Goal: Task Accomplishment & Management: Manage account settings

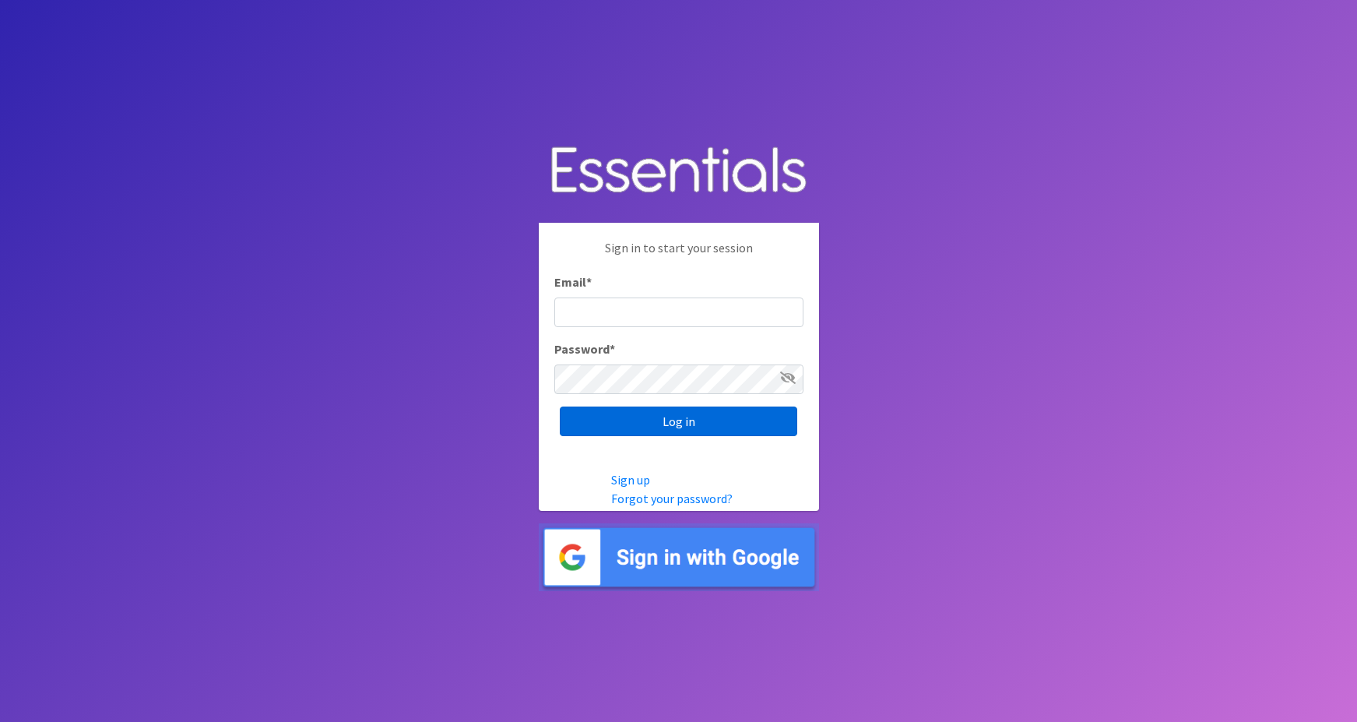
type input "maggie.schneemann@gmail.com"
click at [630, 425] on input "Log in" at bounding box center [678, 421] width 237 height 30
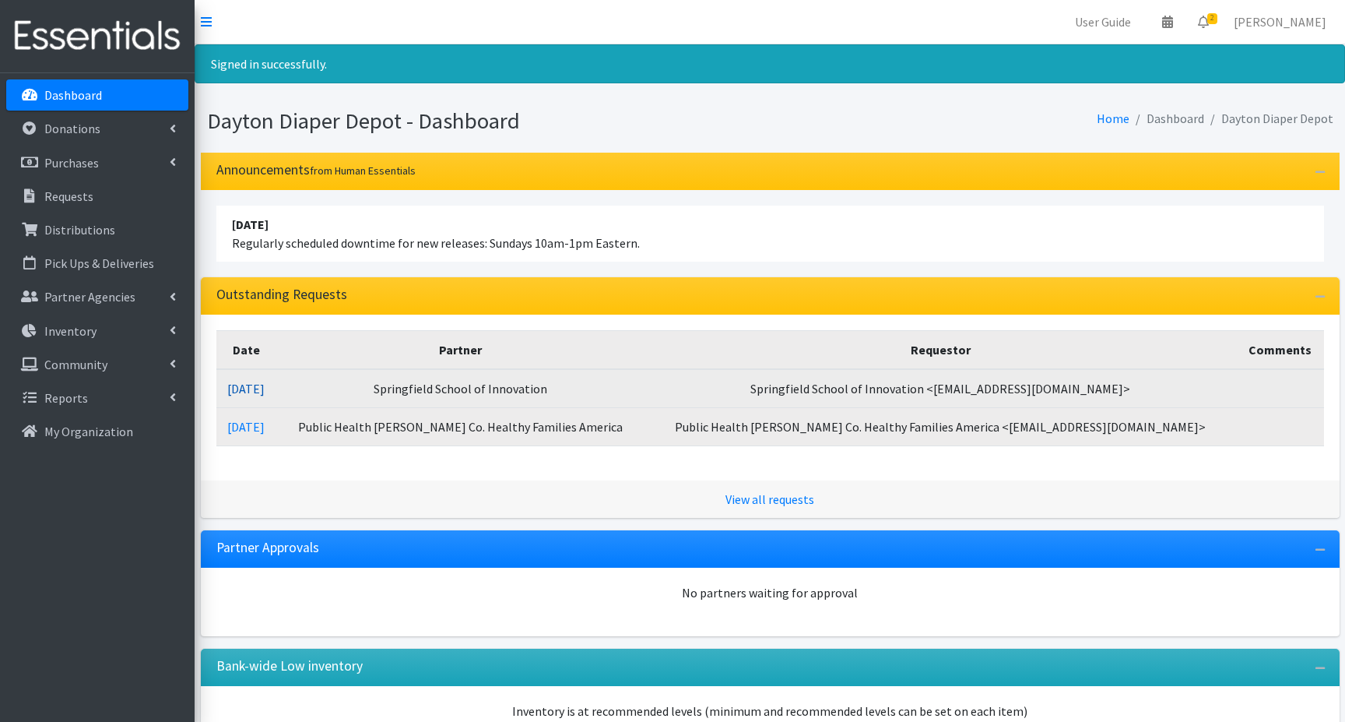
click at [265, 388] on link "09/25/2025" at bounding box center [245, 389] width 37 height 16
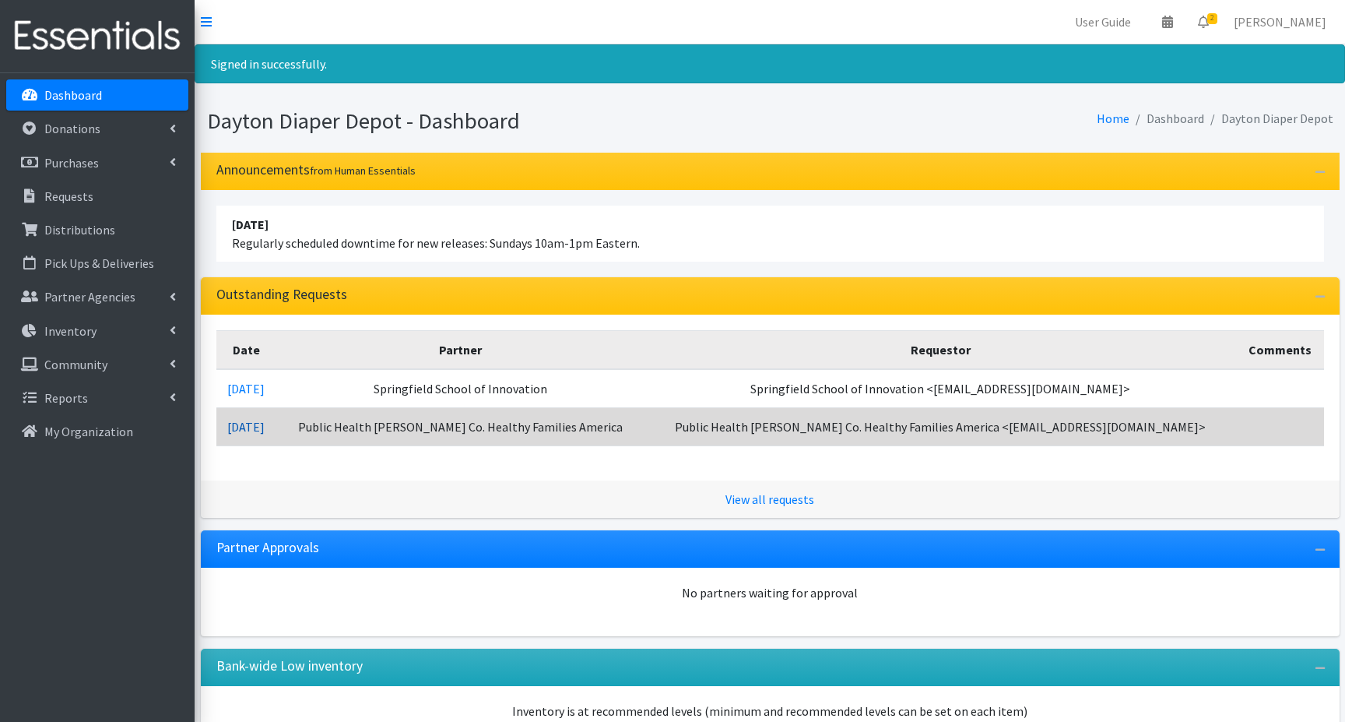
click at [265, 423] on link "09/25/2025" at bounding box center [245, 427] width 37 height 16
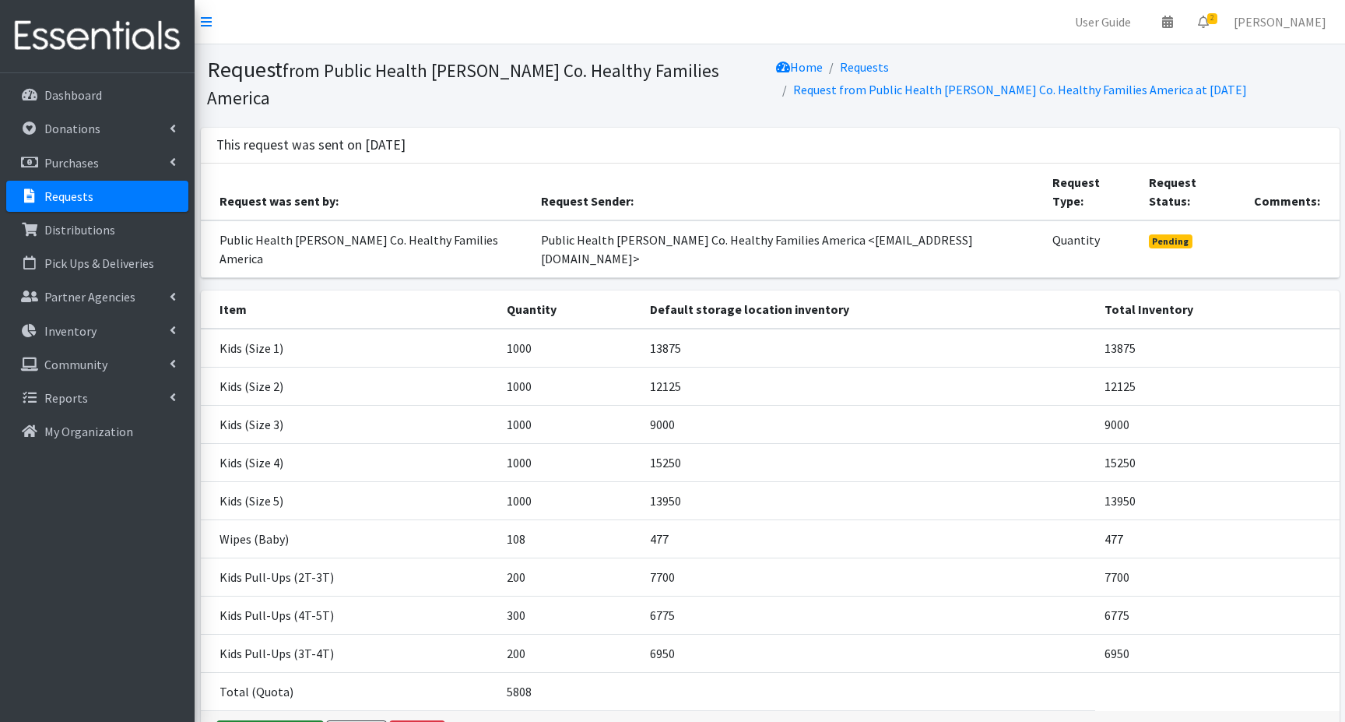
click at [276, 720] on link "Fulfill request" at bounding box center [269, 735] width 107 height 30
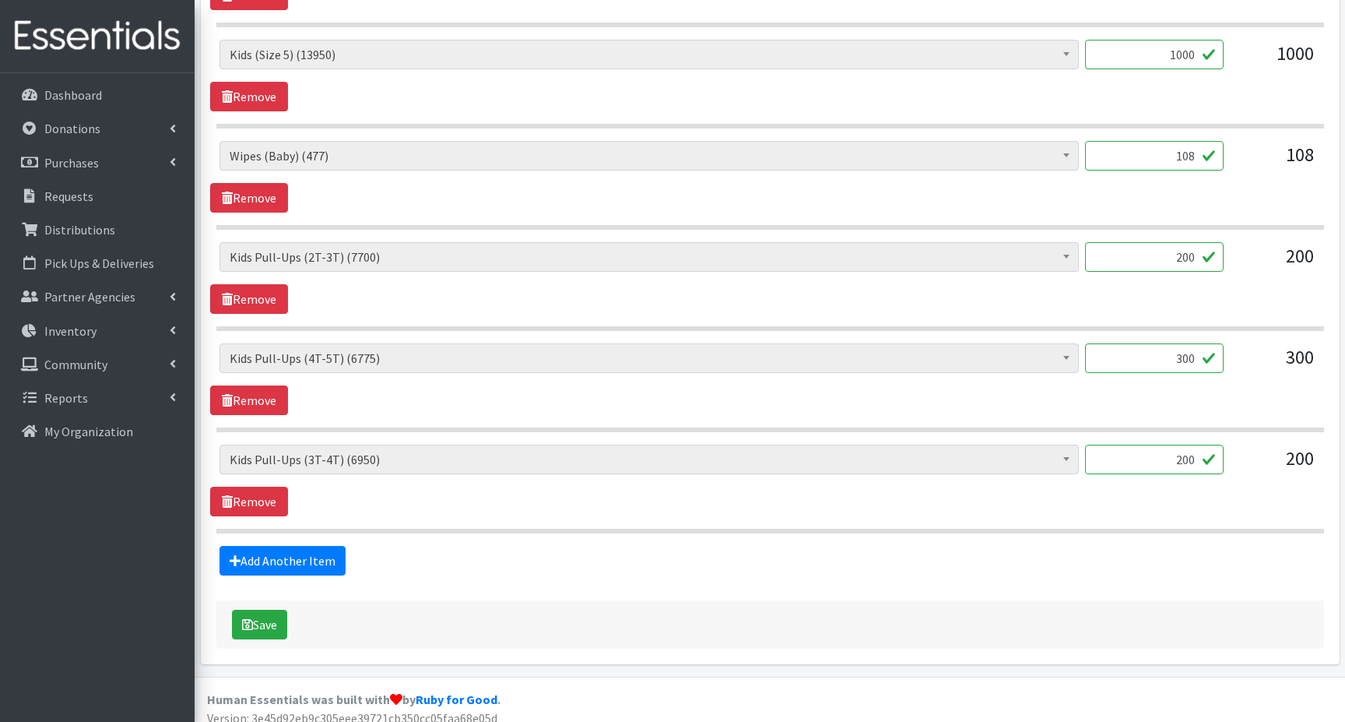
scroll to position [1105, 0]
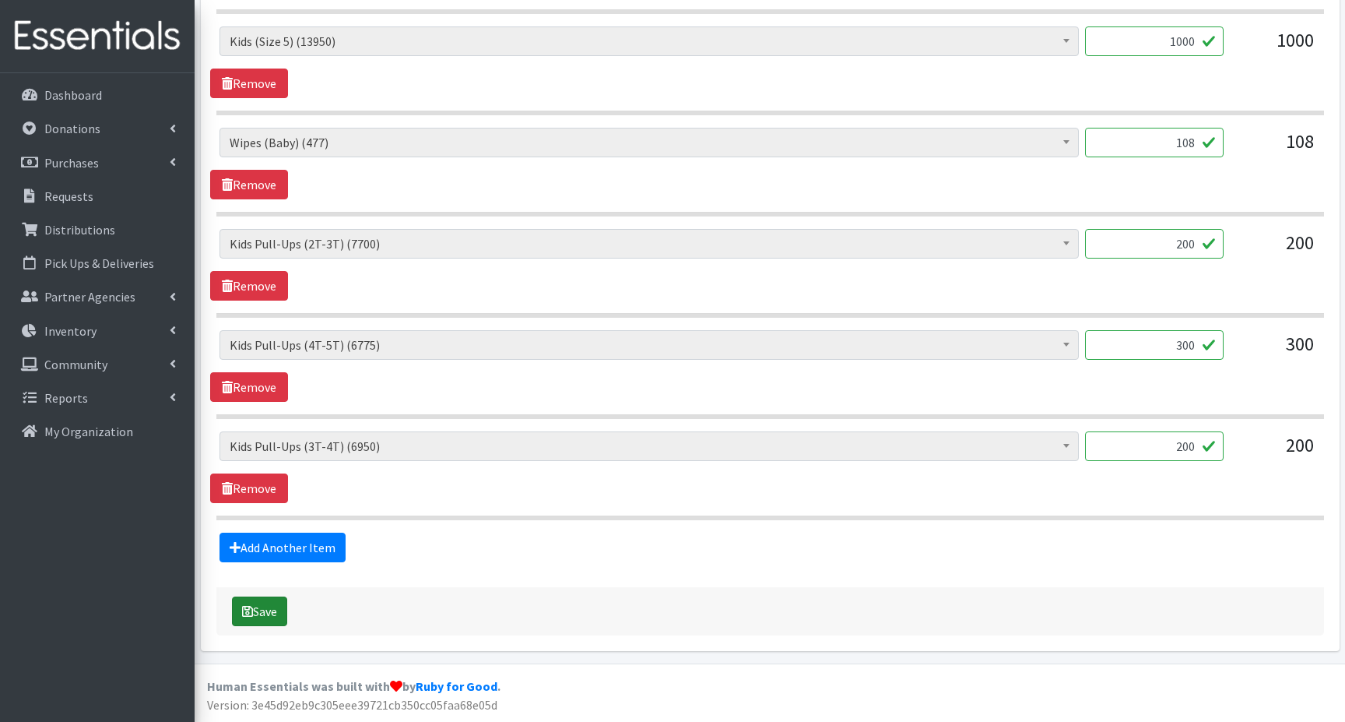
click at [257, 609] on button "Save" at bounding box center [259, 611] width 55 height 30
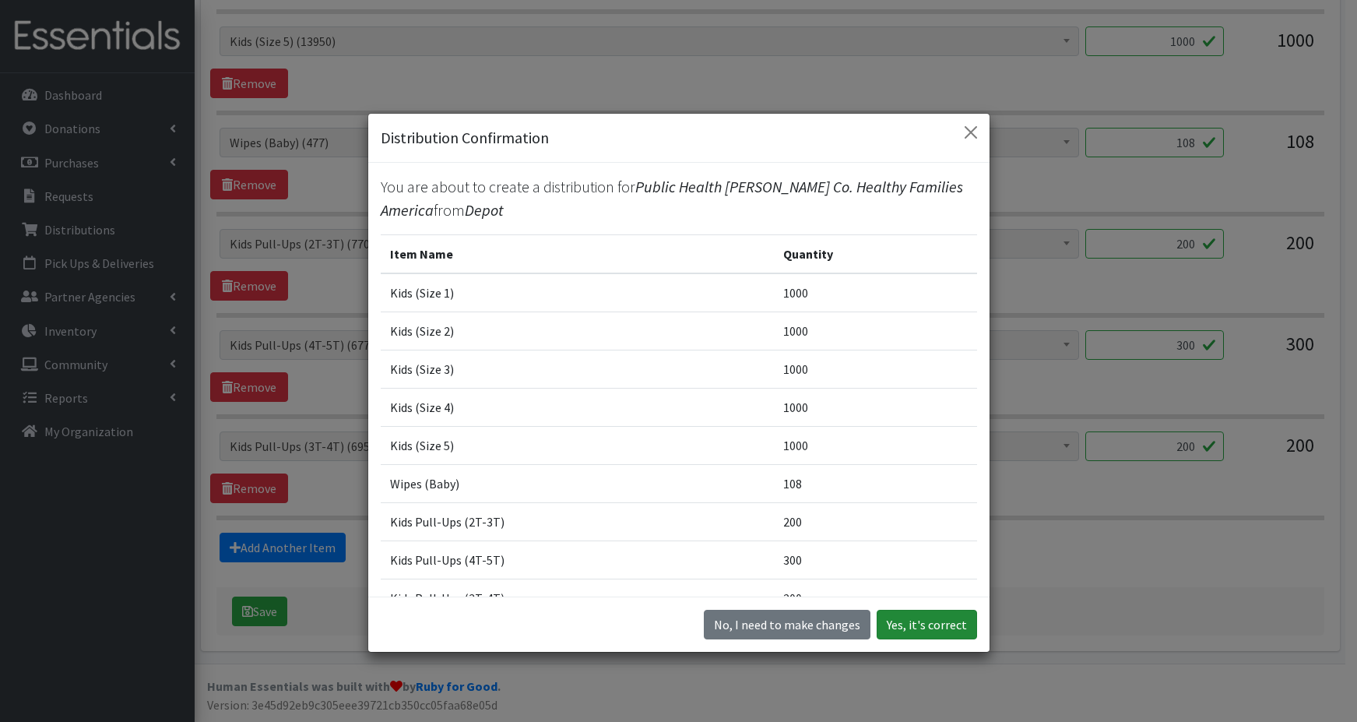
click at [884, 627] on button "Yes, it's correct" at bounding box center [926, 624] width 100 height 30
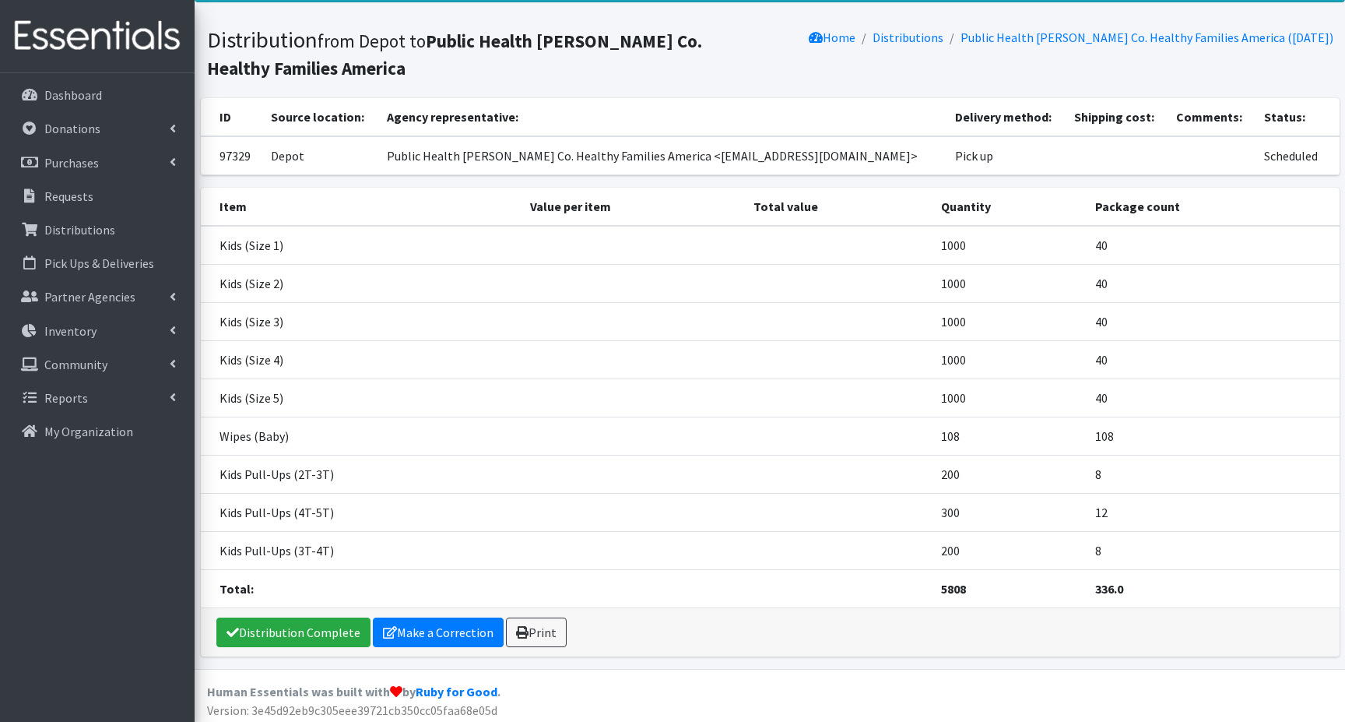
scroll to position [86, 0]
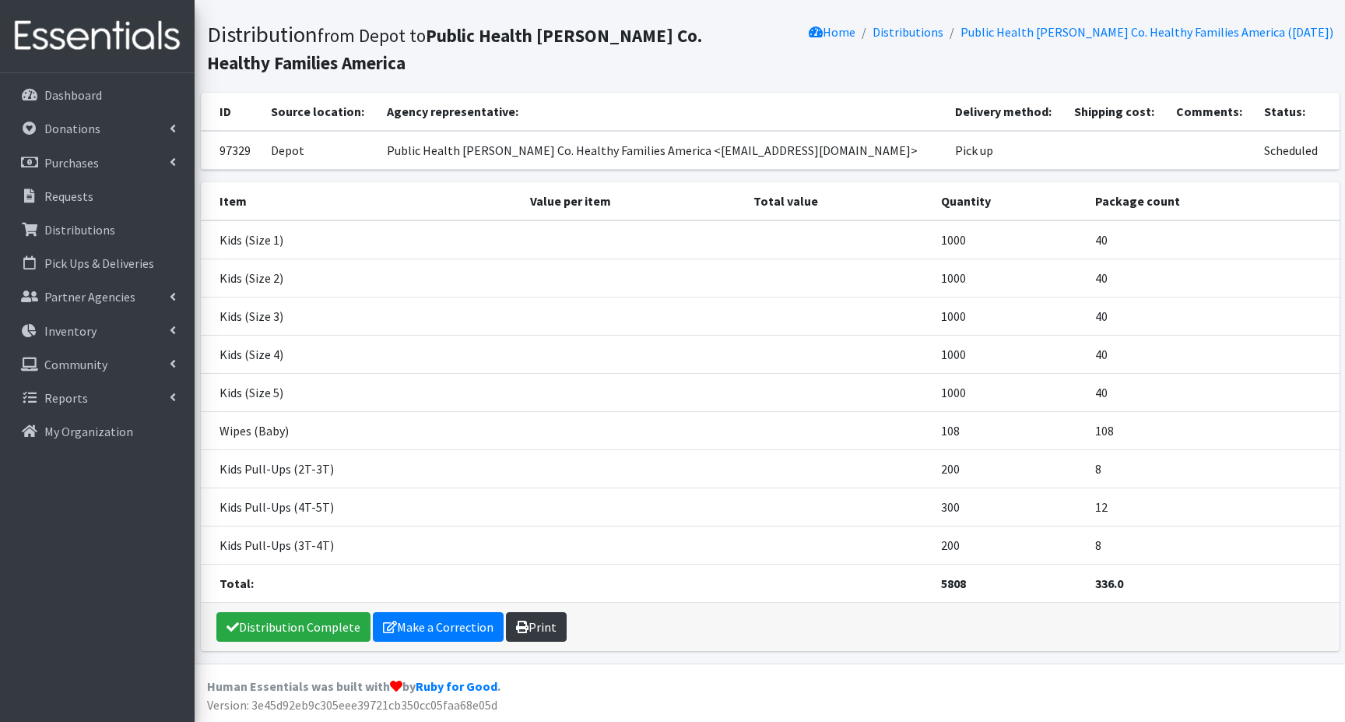
click at [519, 627] on icon at bounding box center [522, 626] width 12 height 12
click at [544, 628] on link "Print" at bounding box center [536, 627] width 61 height 30
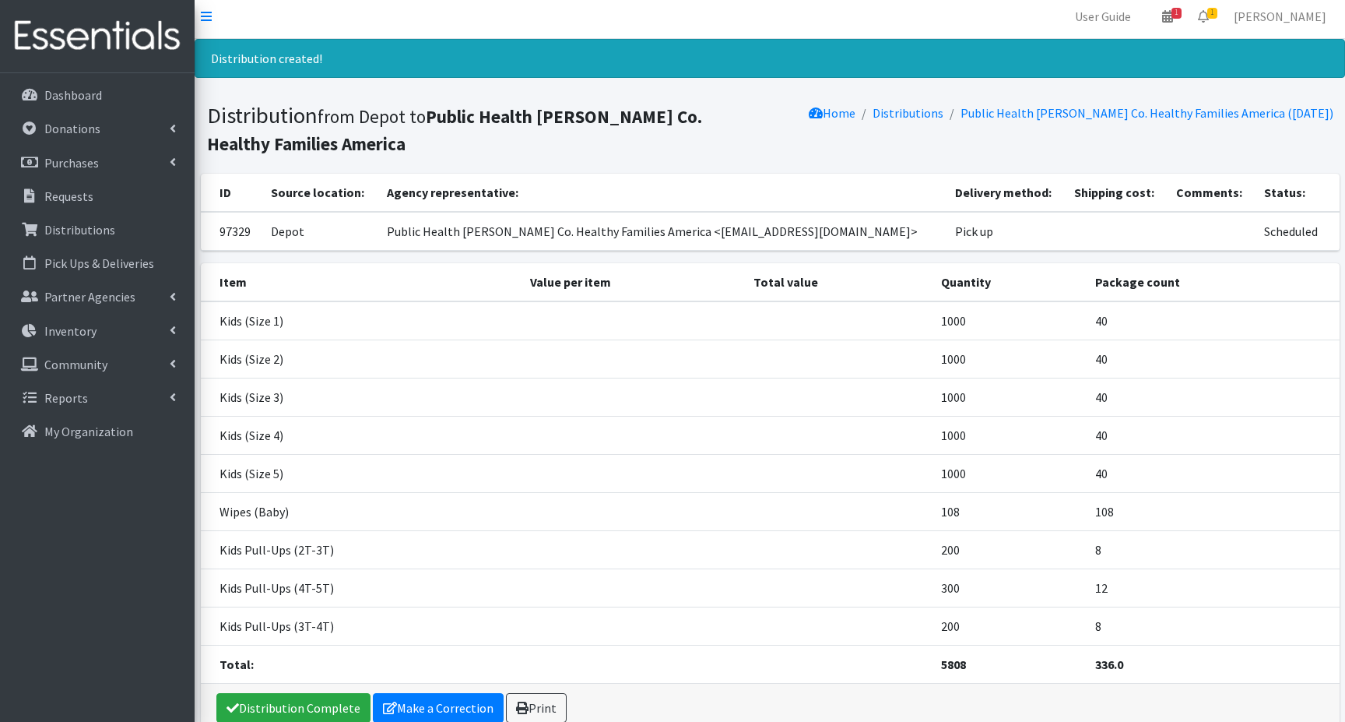
scroll to position [0, 0]
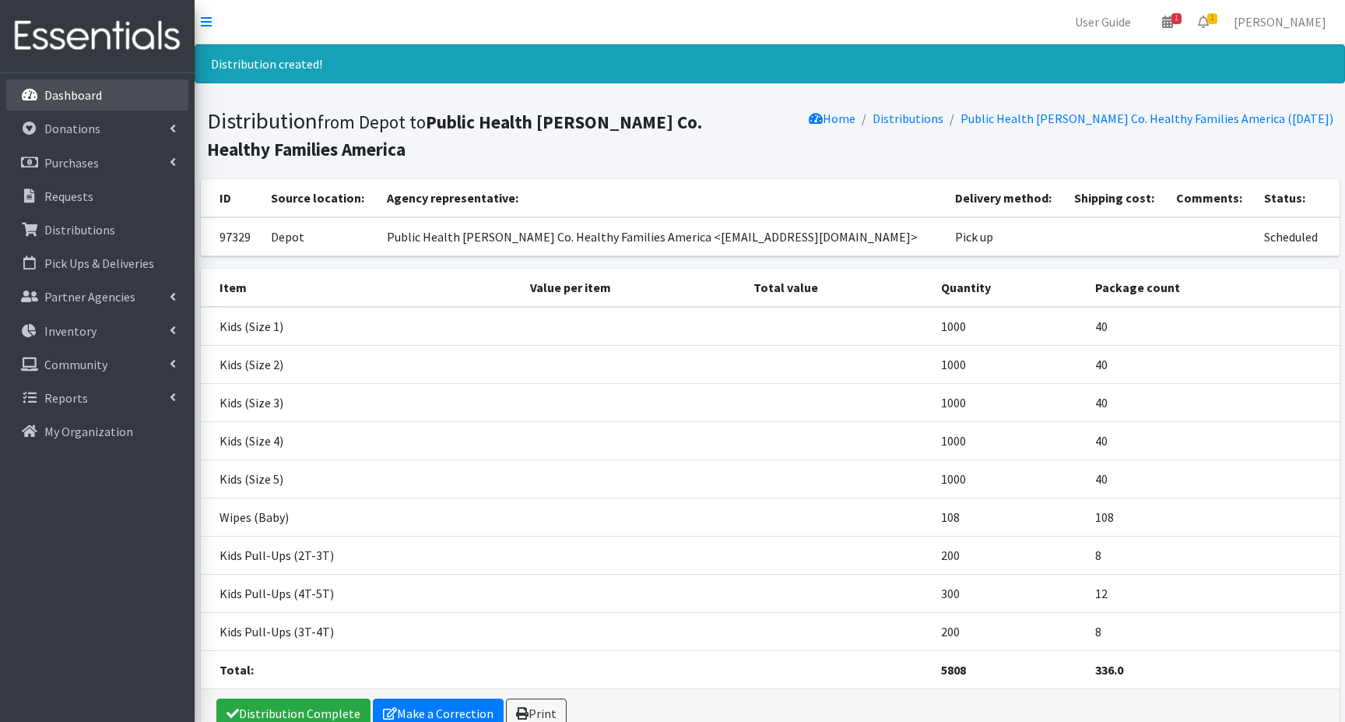
click at [38, 92] on icon at bounding box center [29, 95] width 20 height 14
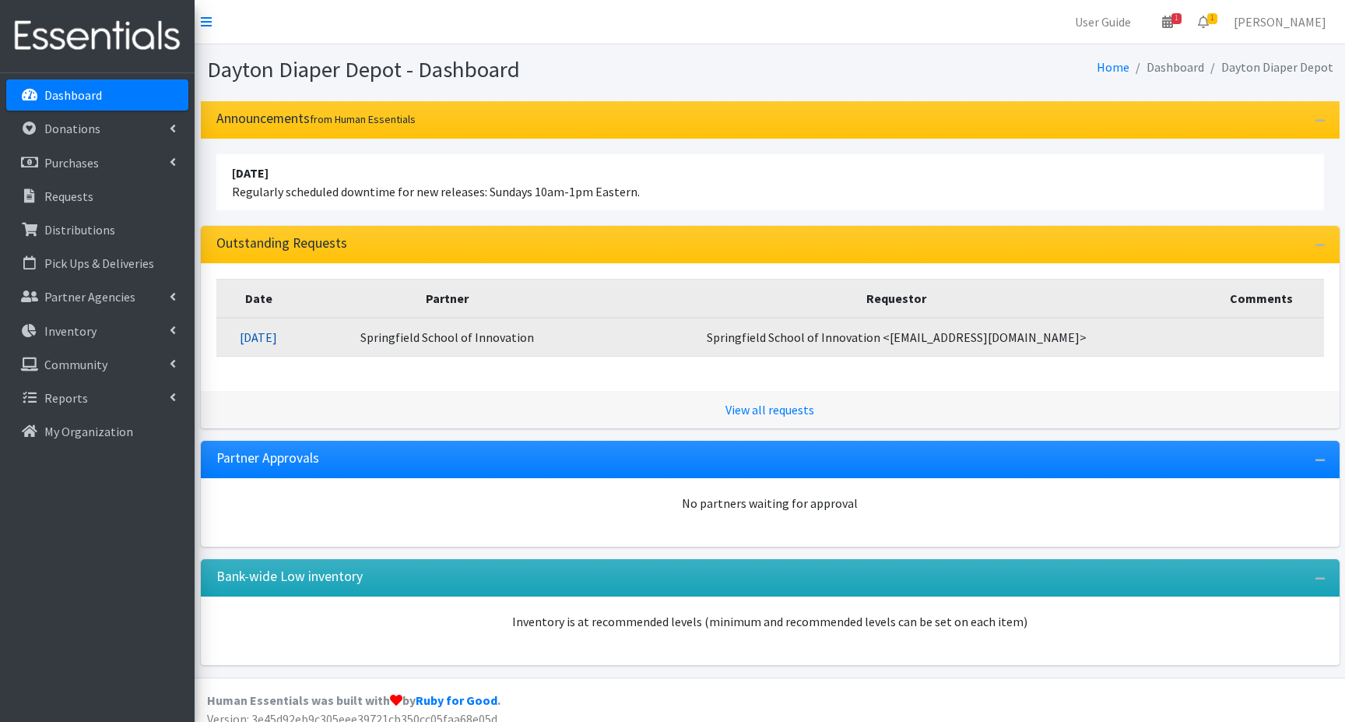
click at [273, 336] on link "[DATE]" at bounding box center [258, 337] width 37 height 16
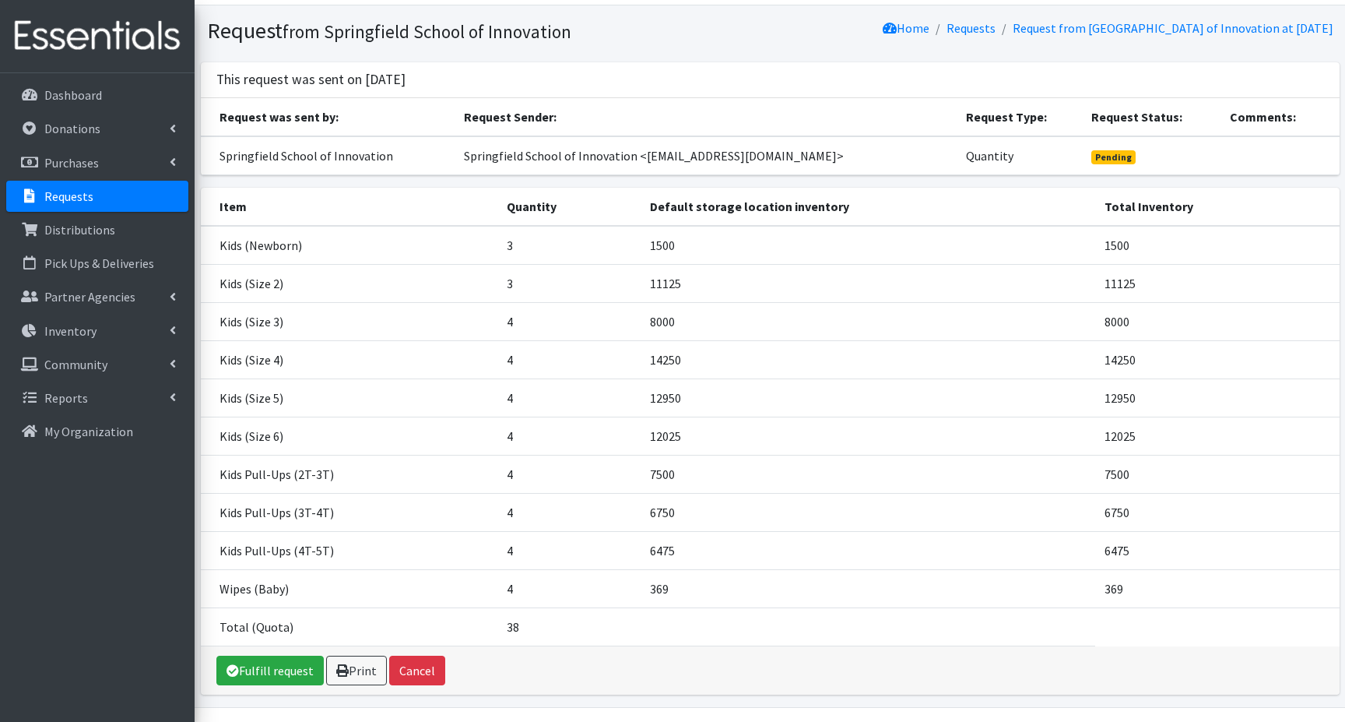
scroll to position [83, 0]
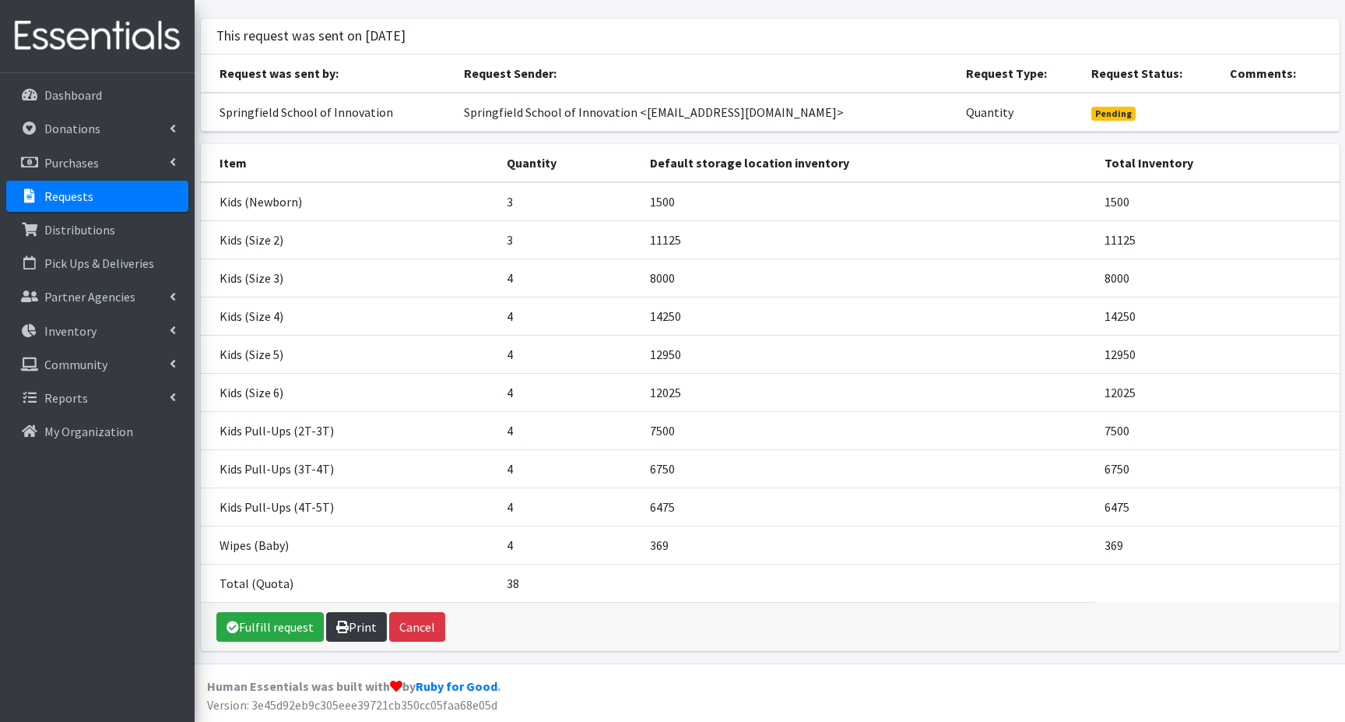
click at [359, 631] on link "Print" at bounding box center [356, 627] width 61 height 30
click at [79, 234] on p "Distributions" at bounding box center [79, 230] width 71 height 16
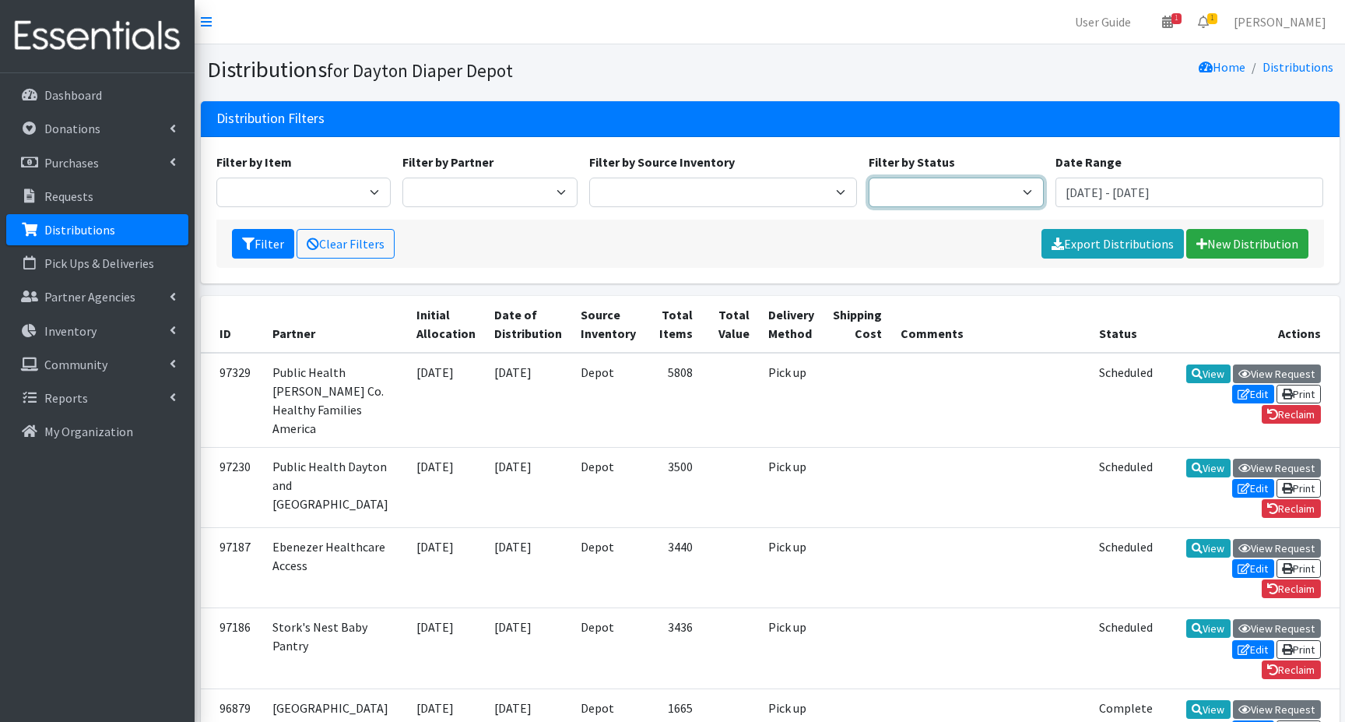
click at [1028, 189] on select "Scheduled Complete" at bounding box center [956, 192] width 175 height 30
select select "5"
click at [869, 177] on select "Scheduled Complete" at bounding box center [956, 192] width 175 height 30
click at [252, 246] on icon "submit" at bounding box center [248, 243] width 12 height 12
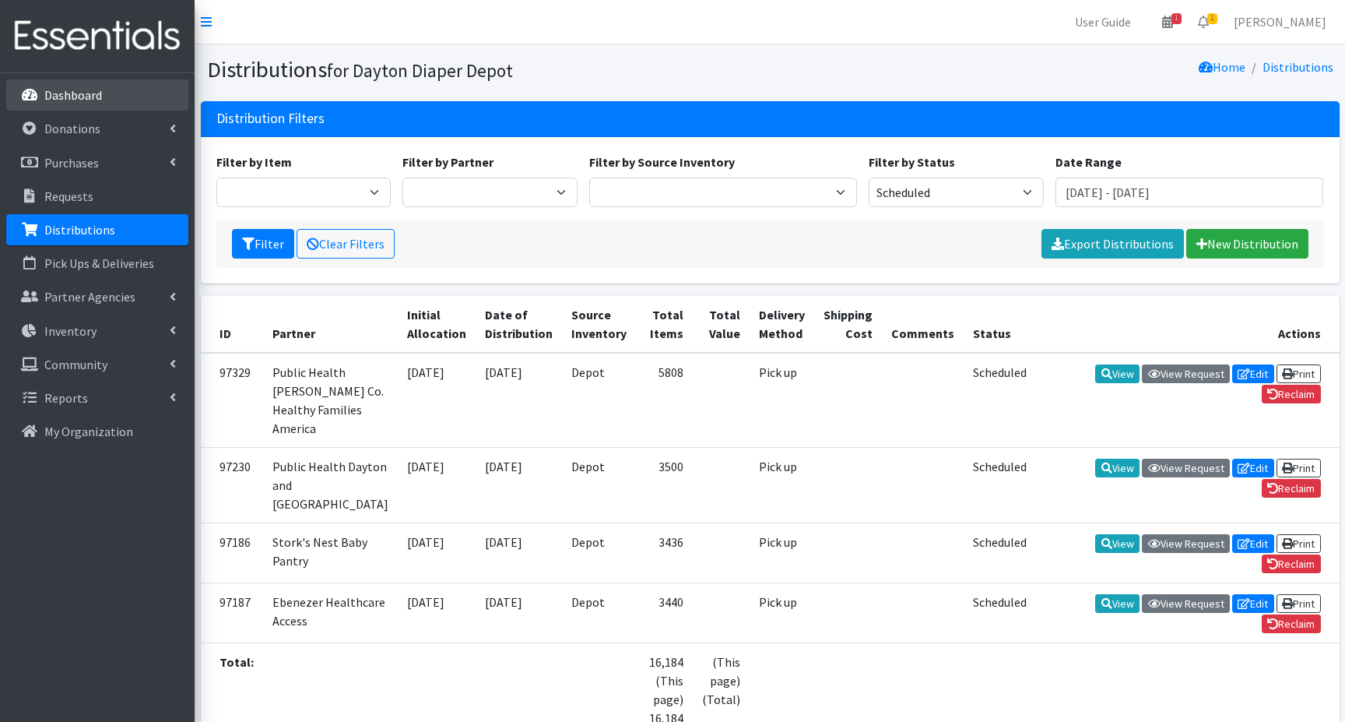
click at [85, 95] on p "Dashboard" at bounding box center [73, 95] width 58 height 16
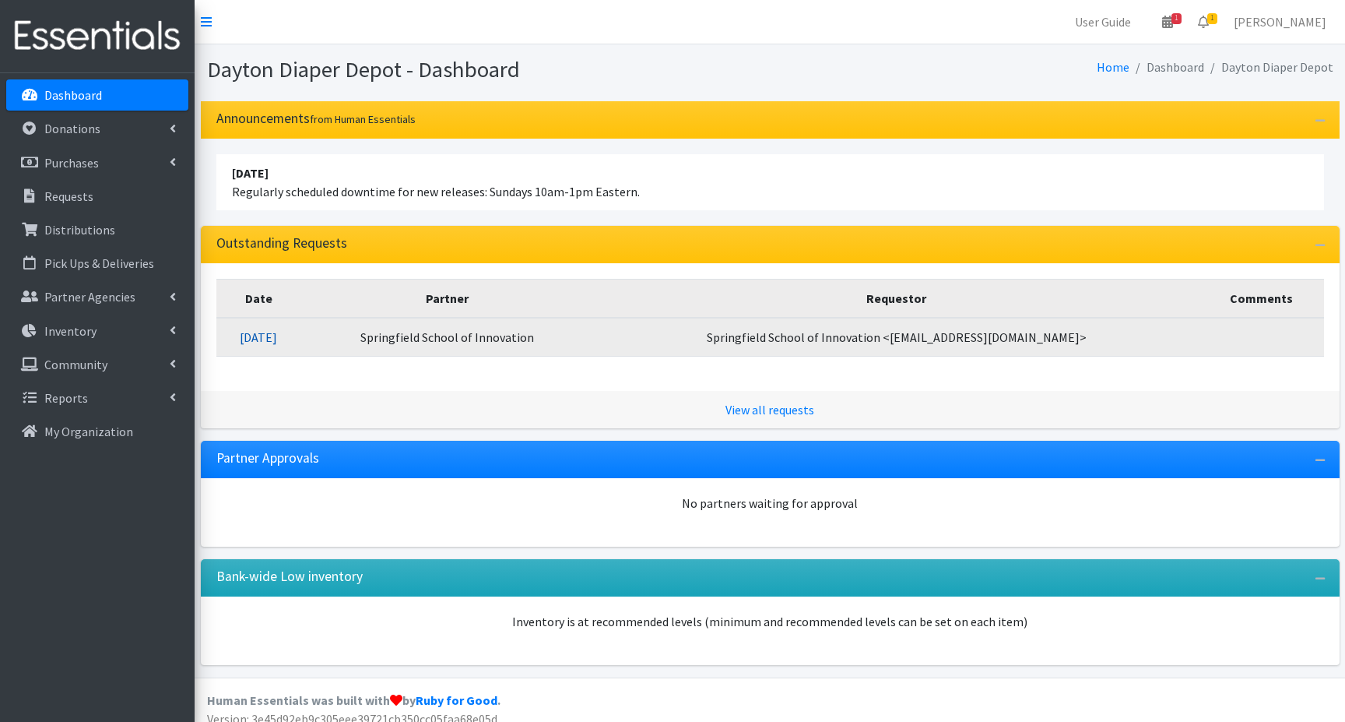
click at [277, 339] on link "09/25/2025" at bounding box center [258, 337] width 37 height 16
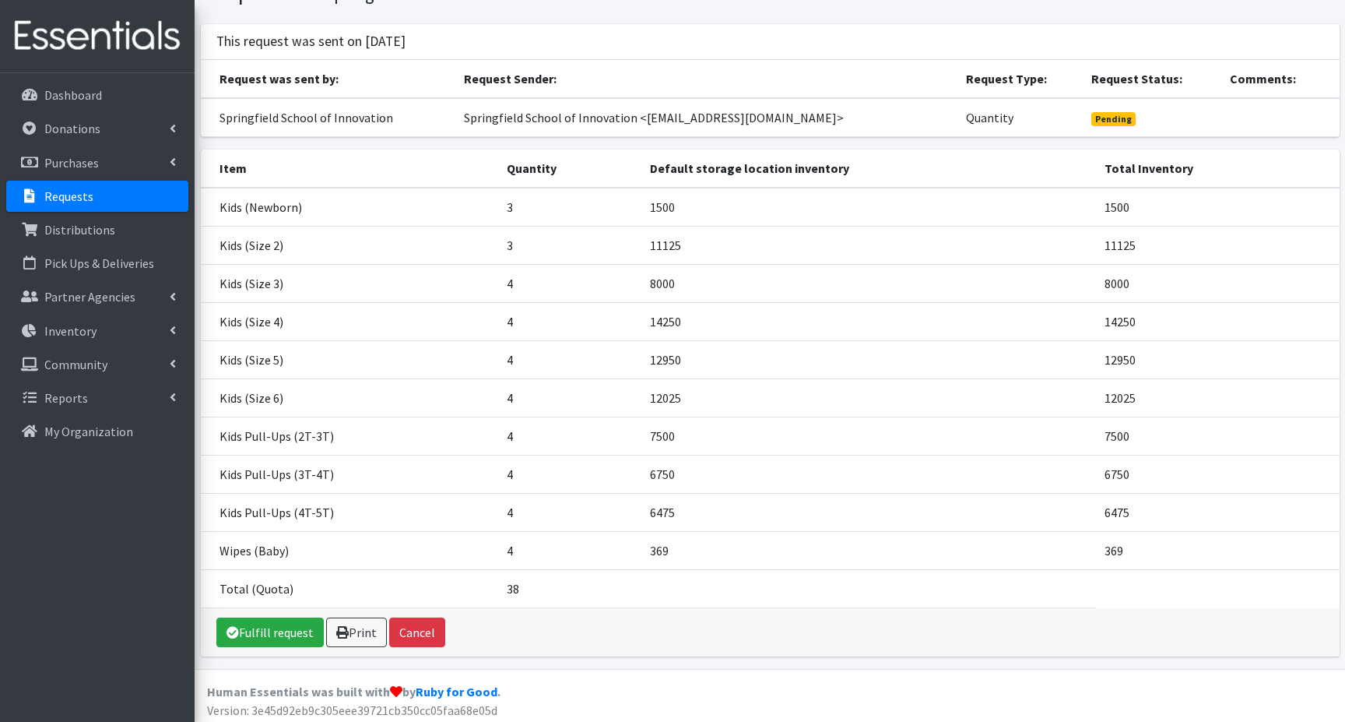
scroll to position [78, 0]
click at [283, 631] on link "Fulfill request" at bounding box center [269, 632] width 107 height 30
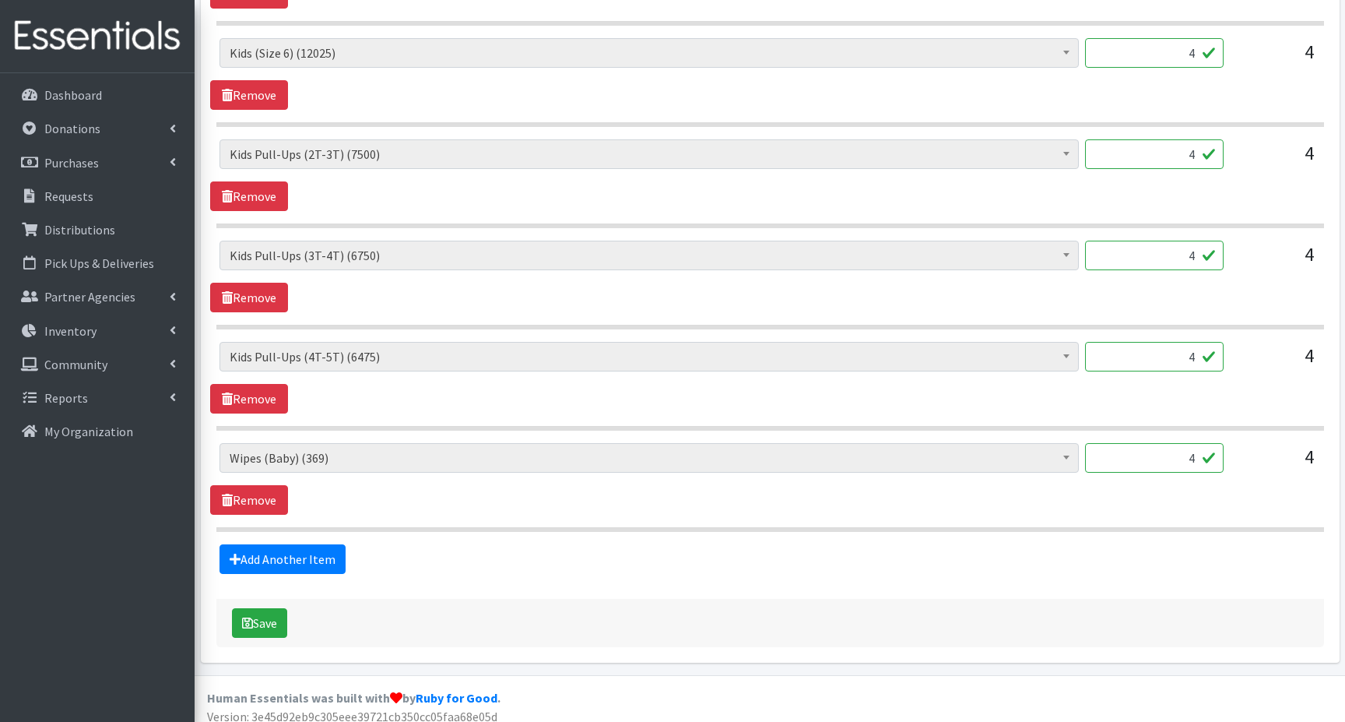
scroll to position [1206, 0]
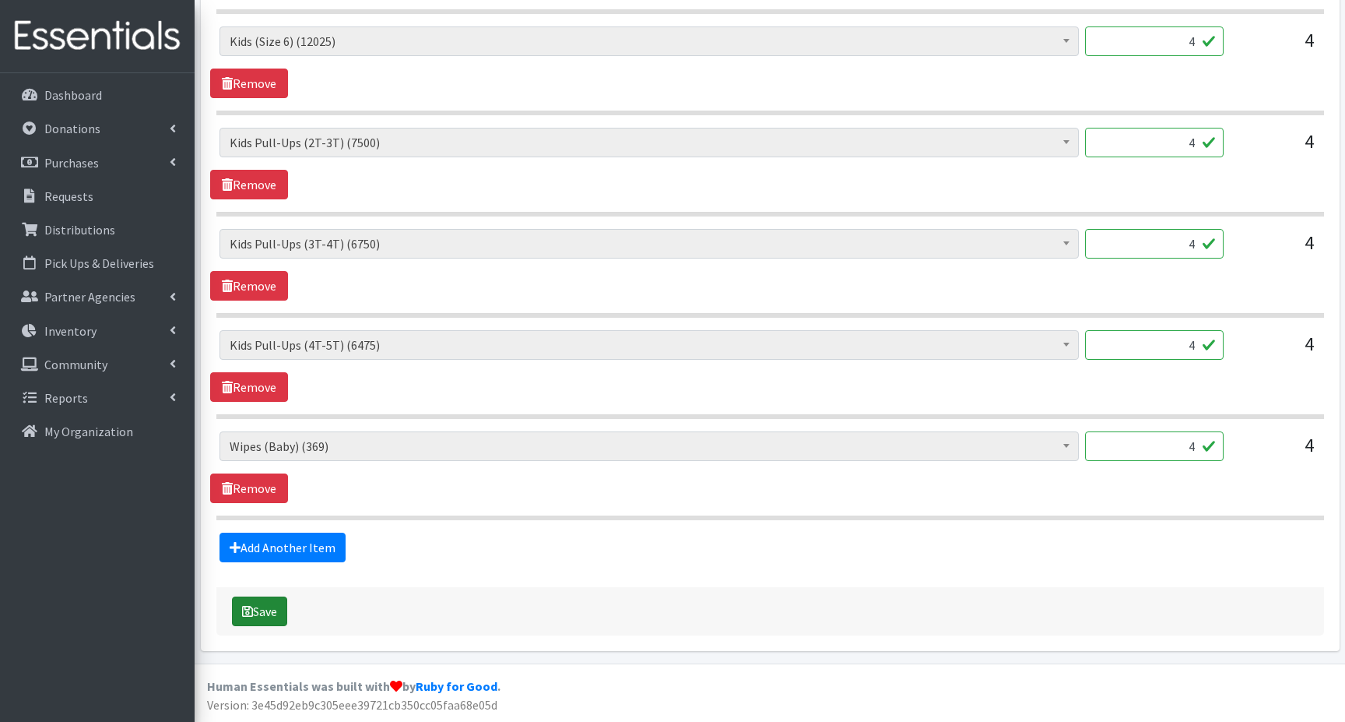
click at [264, 611] on button "Save" at bounding box center [259, 611] width 55 height 30
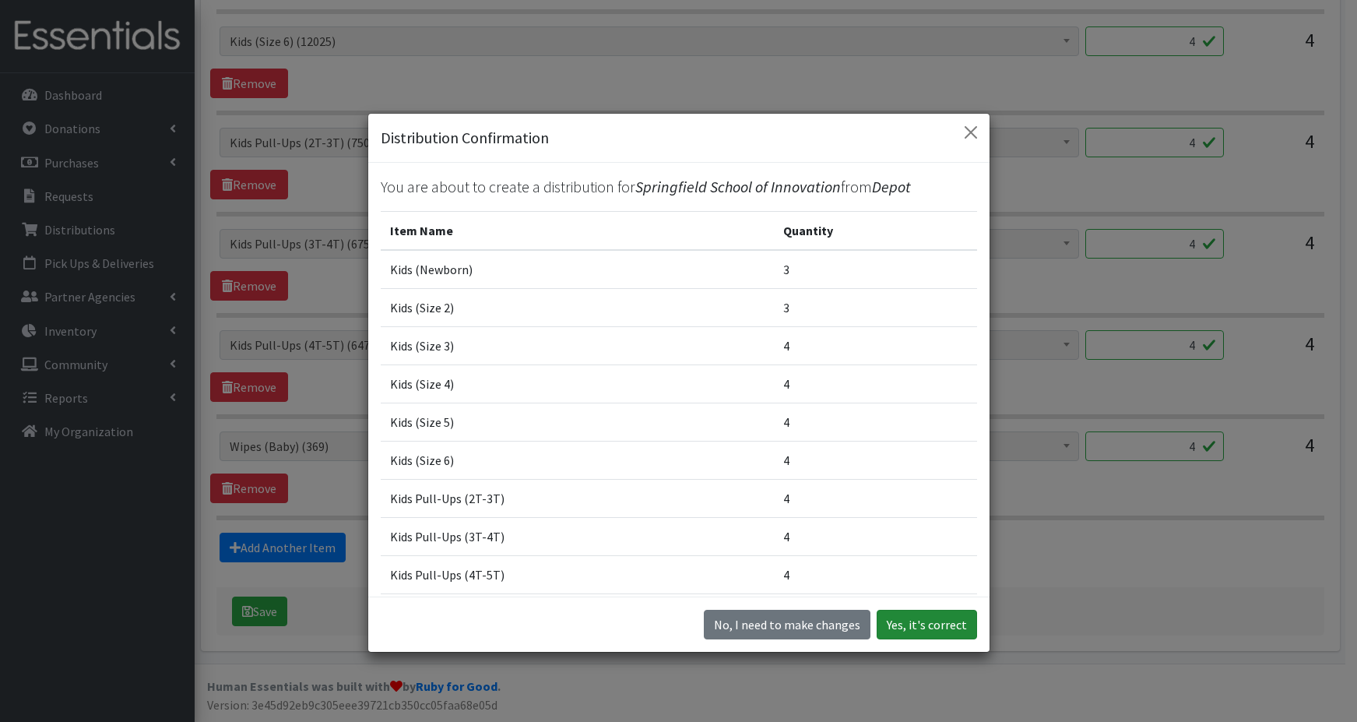
click at [939, 622] on button "Yes, it's correct" at bounding box center [926, 624] width 100 height 30
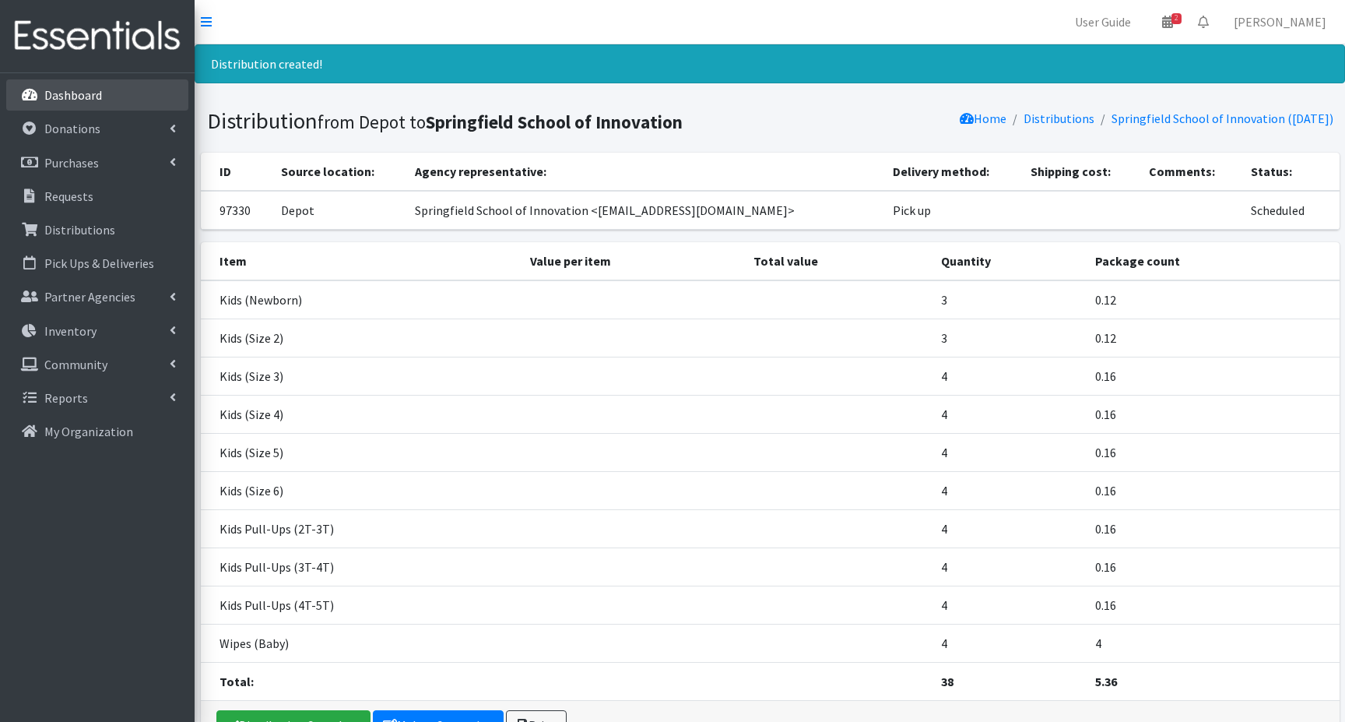
click at [76, 93] on p "Dashboard" at bounding box center [73, 95] width 58 height 16
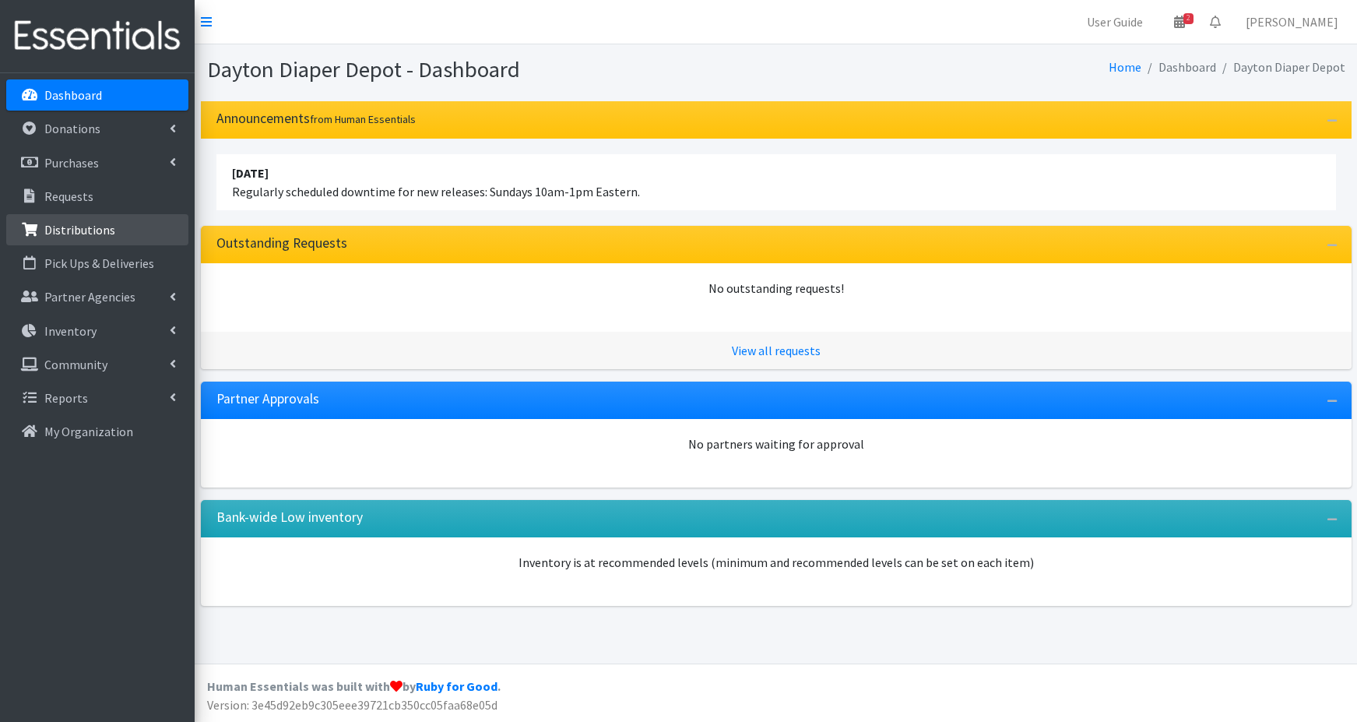
click at [72, 232] on p "Distributions" at bounding box center [79, 230] width 71 height 16
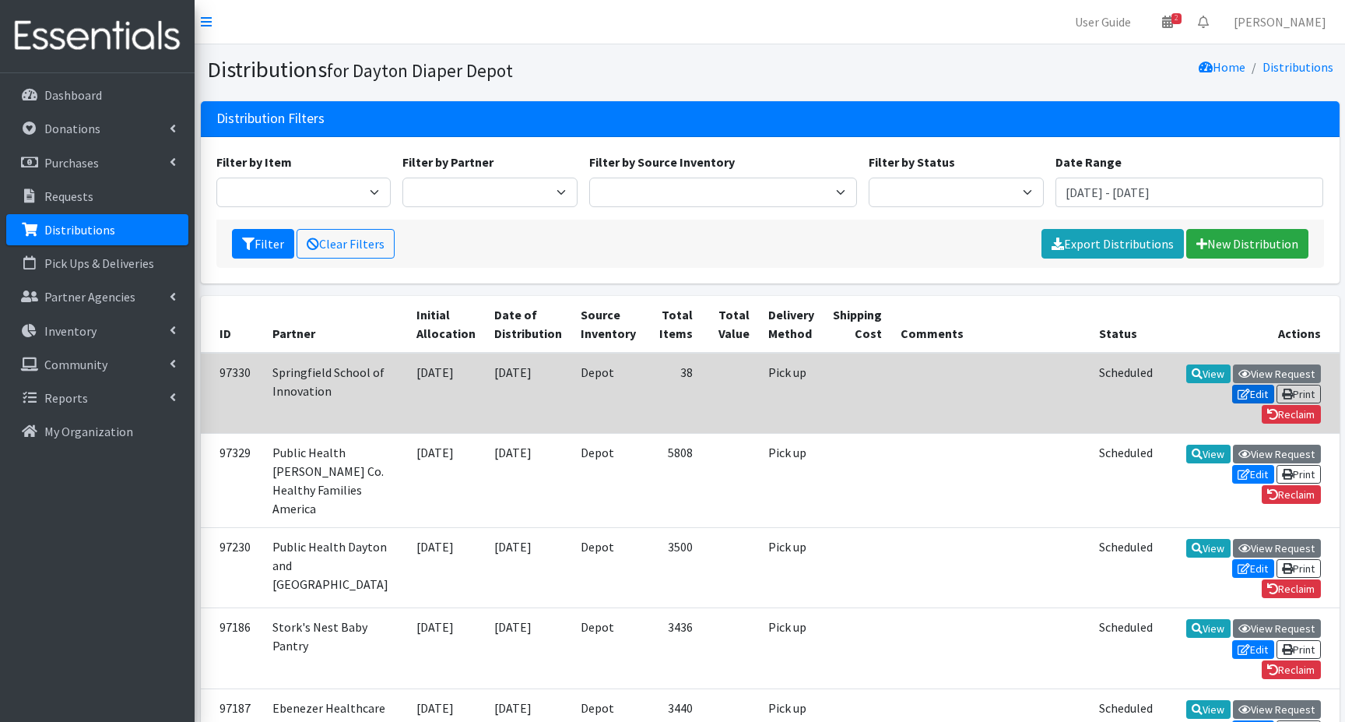
click at [1242, 388] on icon at bounding box center [1244, 393] width 12 height 11
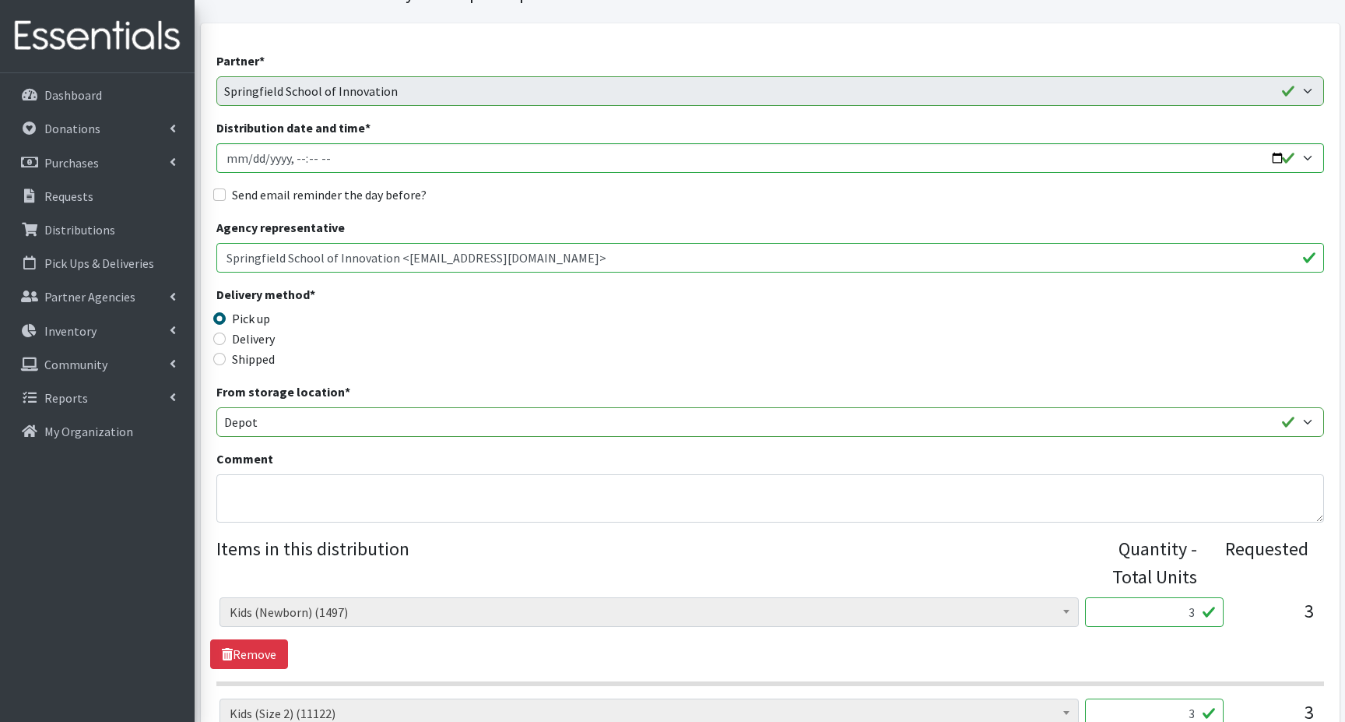
scroll to position [156, 0]
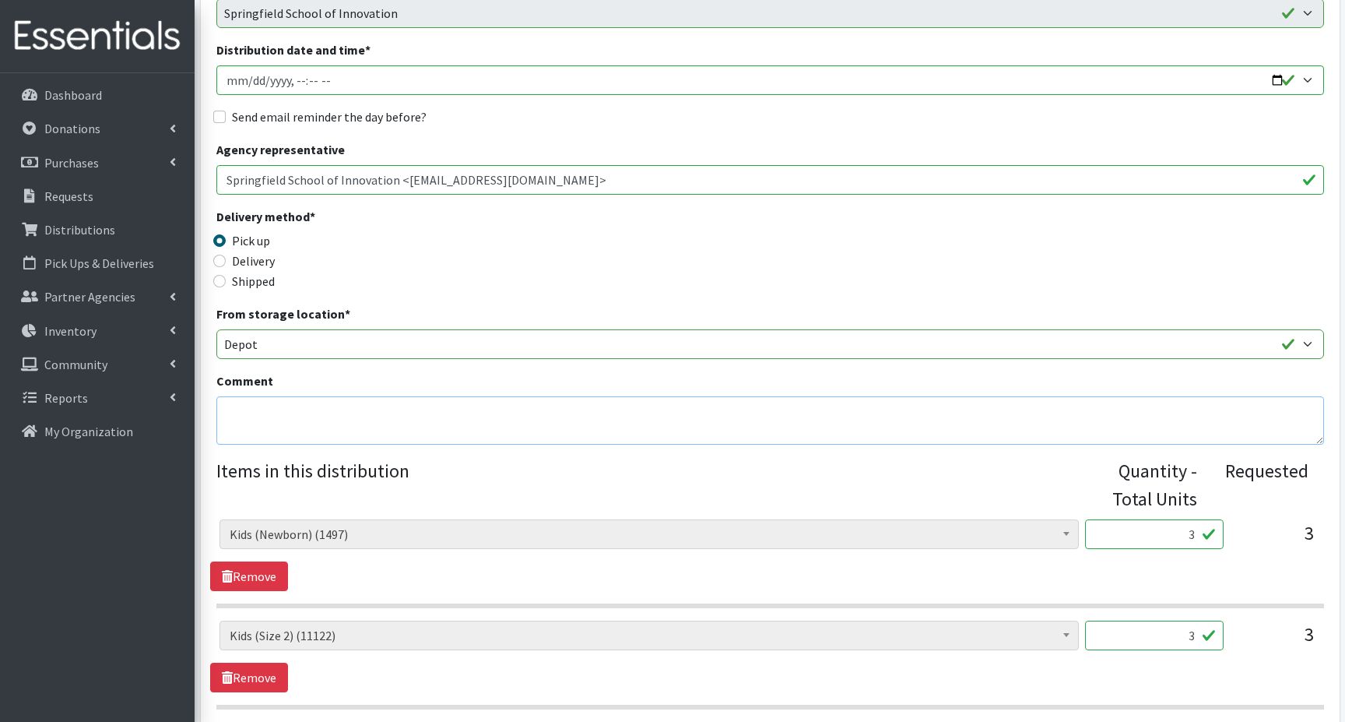
click at [237, 402] on textarea "Comment" at bounding box center [770, 420] width 1108 height 48
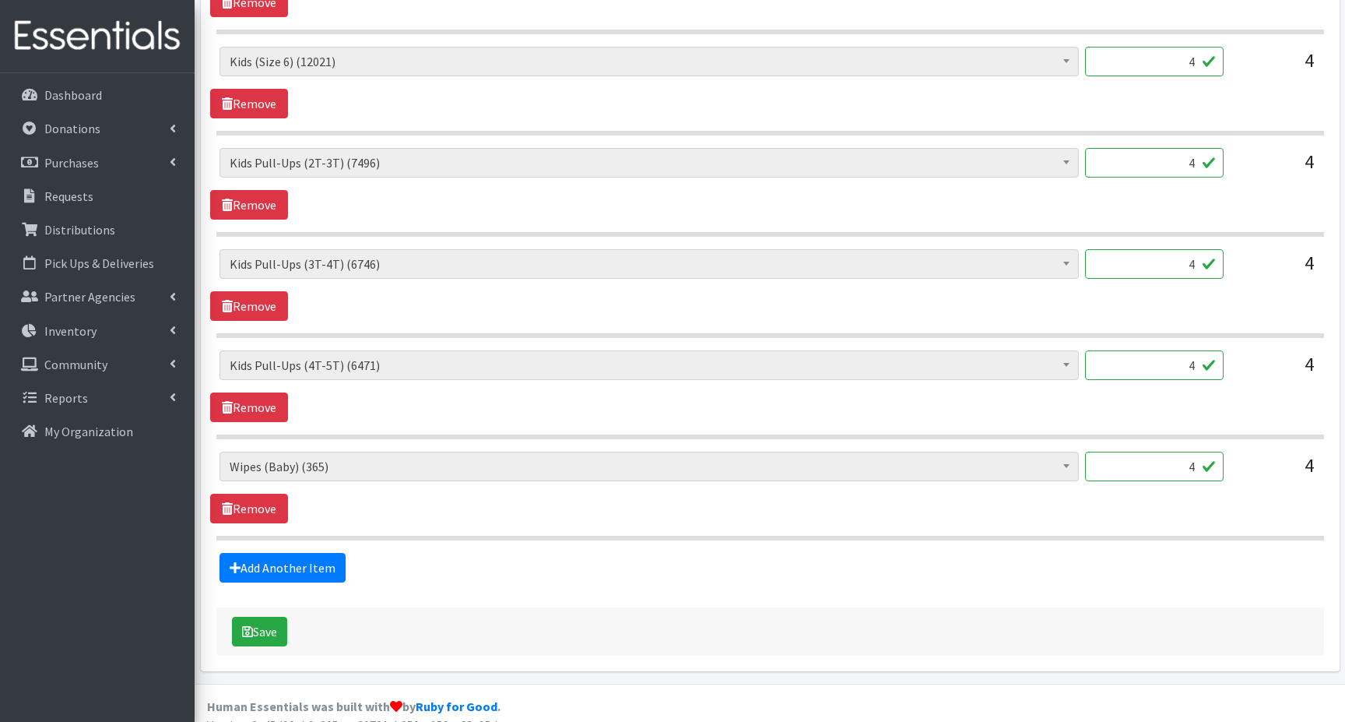
scroll to position [1154, 0]
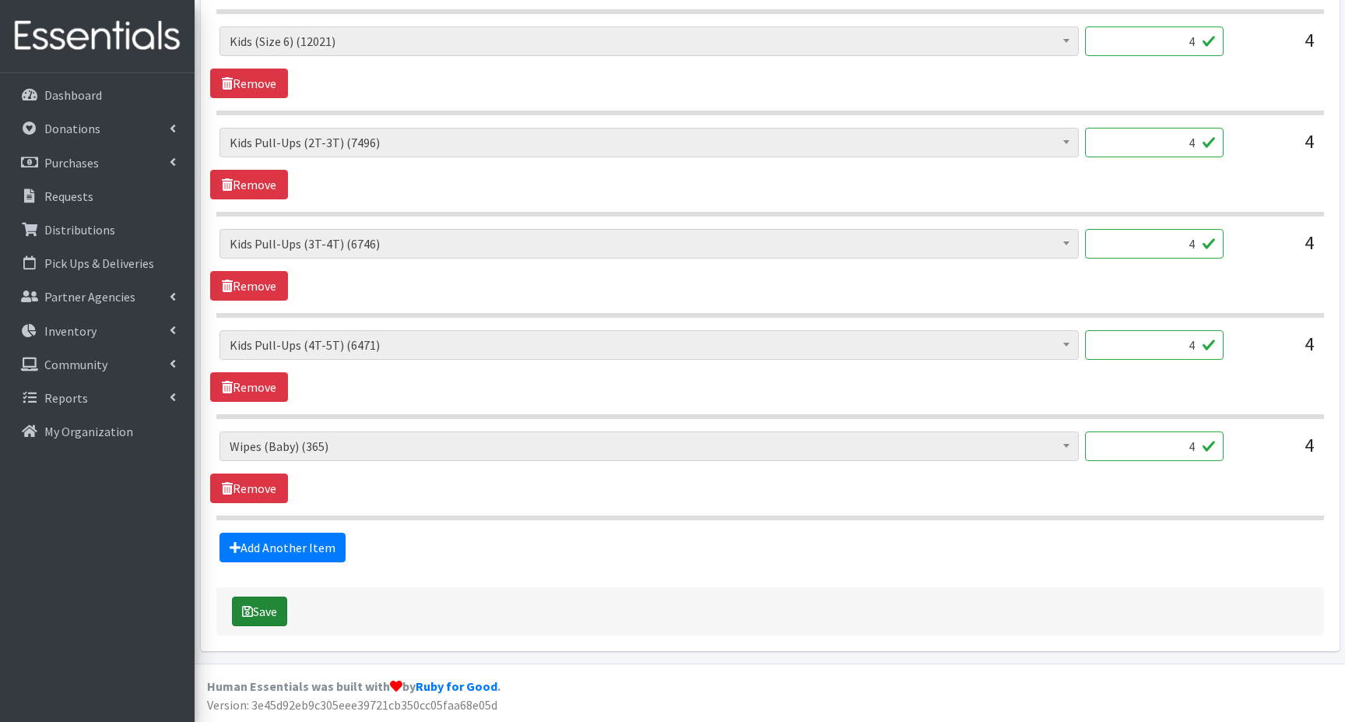
type textarea "email Lee 9/27 verify quantities."
click at [268, 615] on button "Save" at bounding box center [259, 611] width 55 height 30
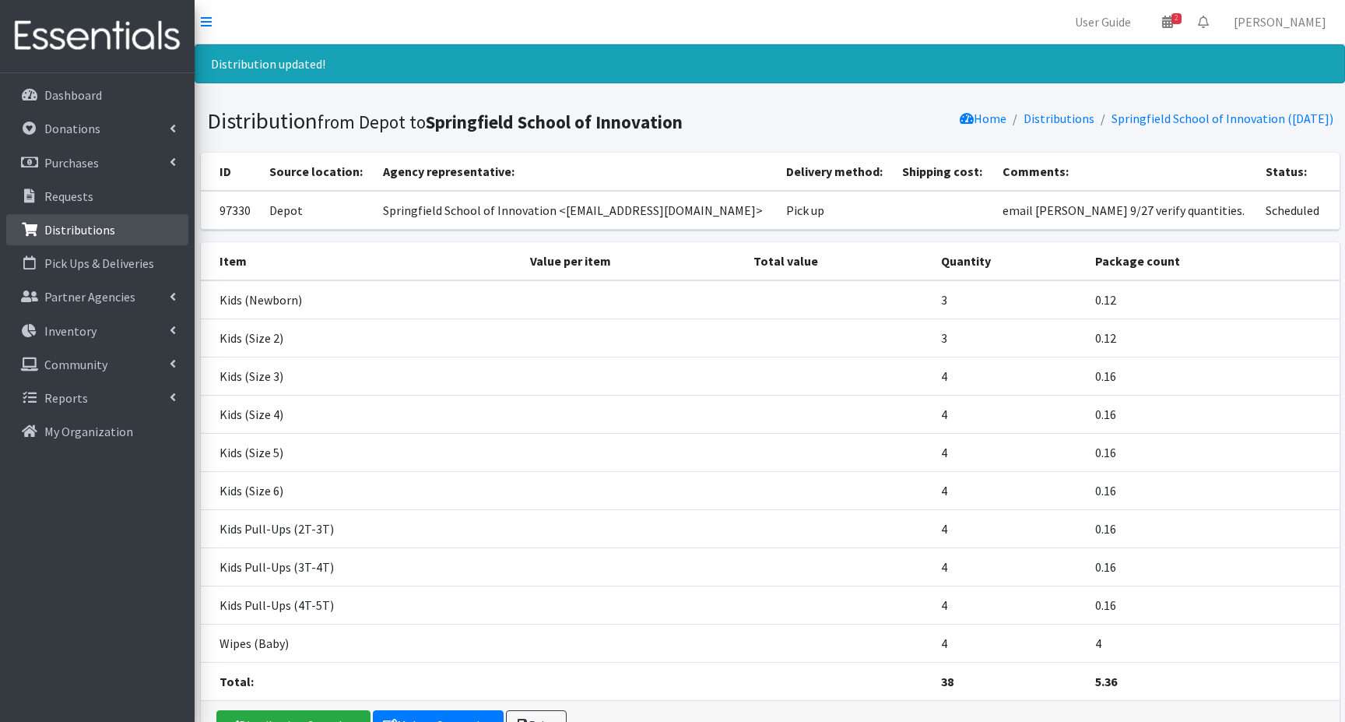
click at [72, 230] on p "Distributions" at bounding box center [79, 230] width 71 height 16
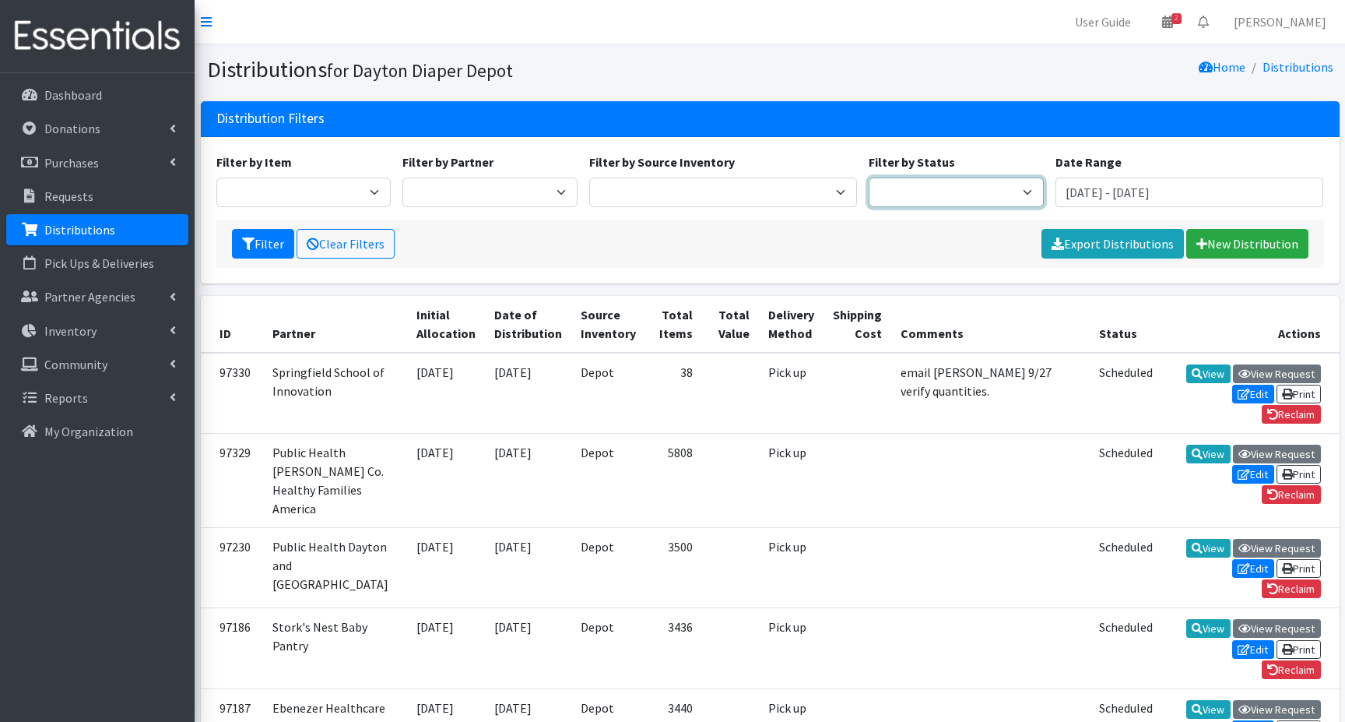
drag, startPoint x: 996, startPoint y: 191, endPoint x: 989, endPoint y: 194, distance: 8.1
click at [996, 191] on select "Scheduled Complete" at bounding box center [956, 192] width 175 height 30
select select "5"
click at [869, 177] on select "Scheduled Complete" at bounding box center [956, 192] width 175 height 30
click at [262, 244] on button "Filter" at bounding box center [263, 244] width 62 height 30
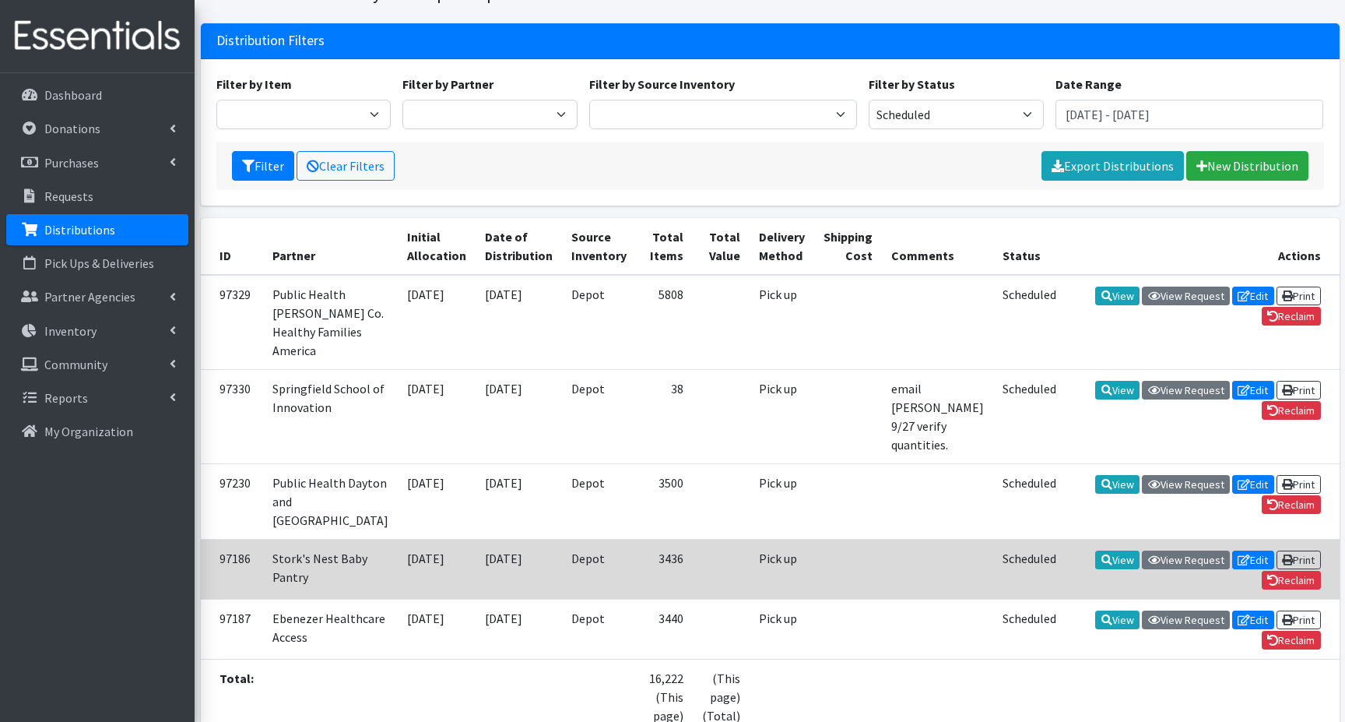
scroll to position [156, 0]
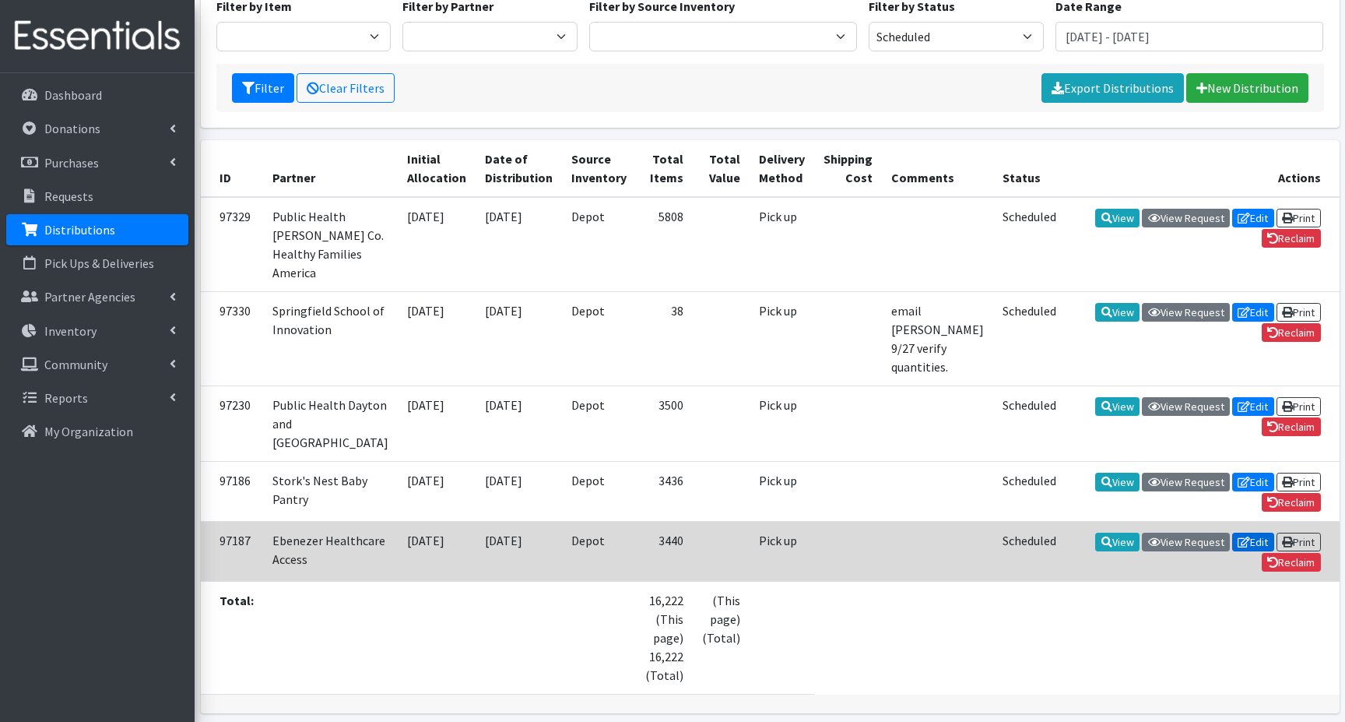
click at [1245, 547] on icon at bounding box center [1244, 541] width 12 height 11
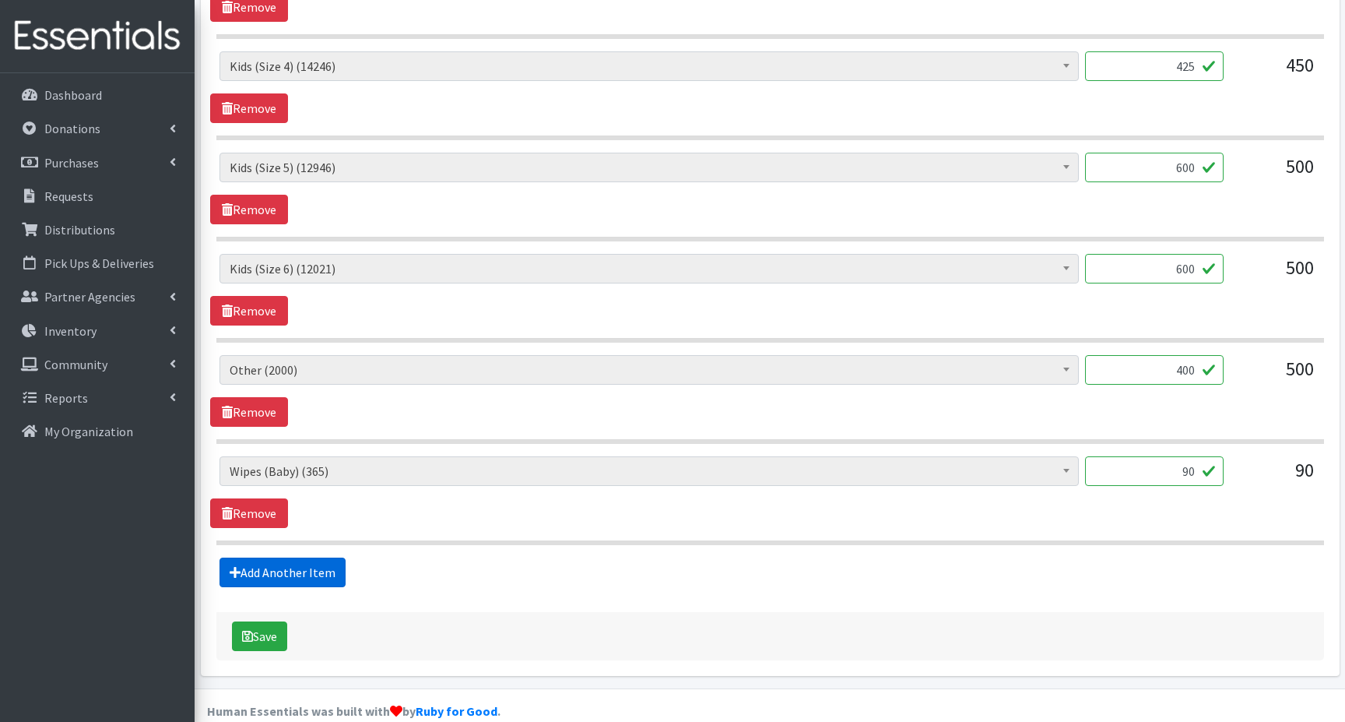
scroll to position [1003, 0]
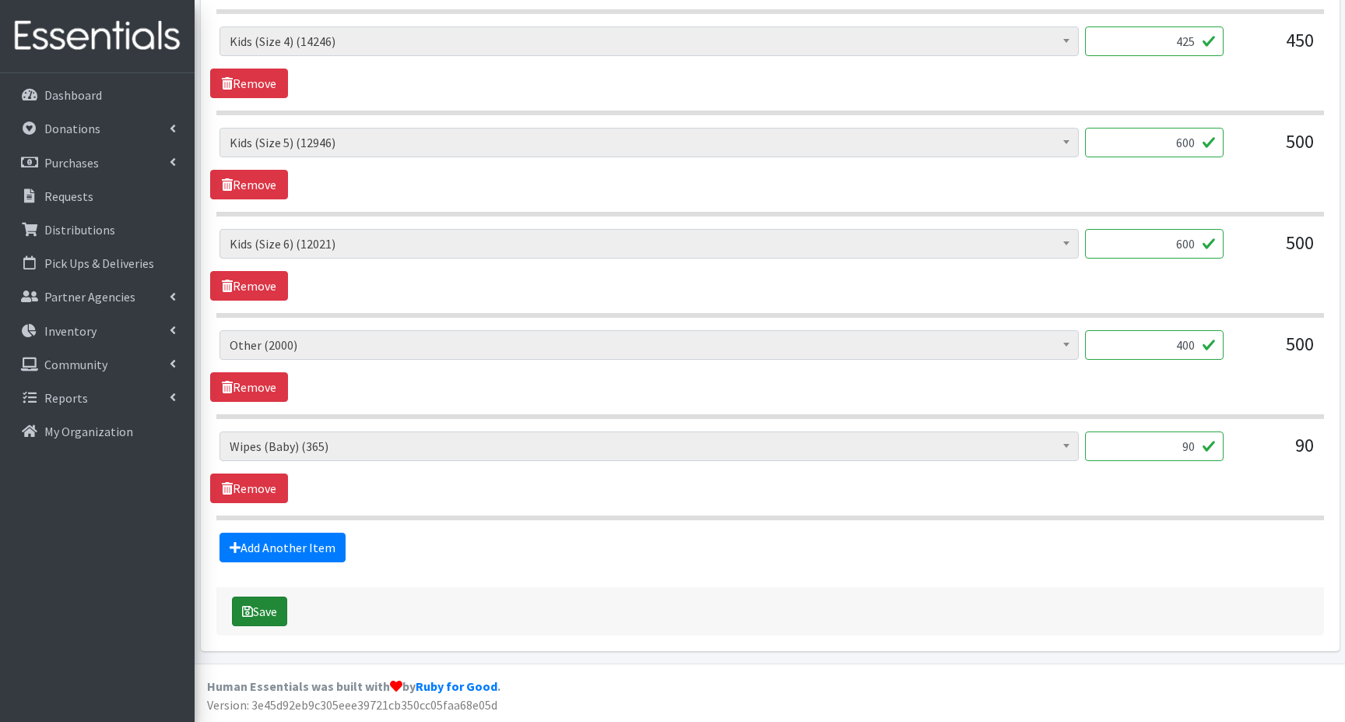
click at [276, 616] on button "Save" at bounding box center [259, 611] width 55 height 30
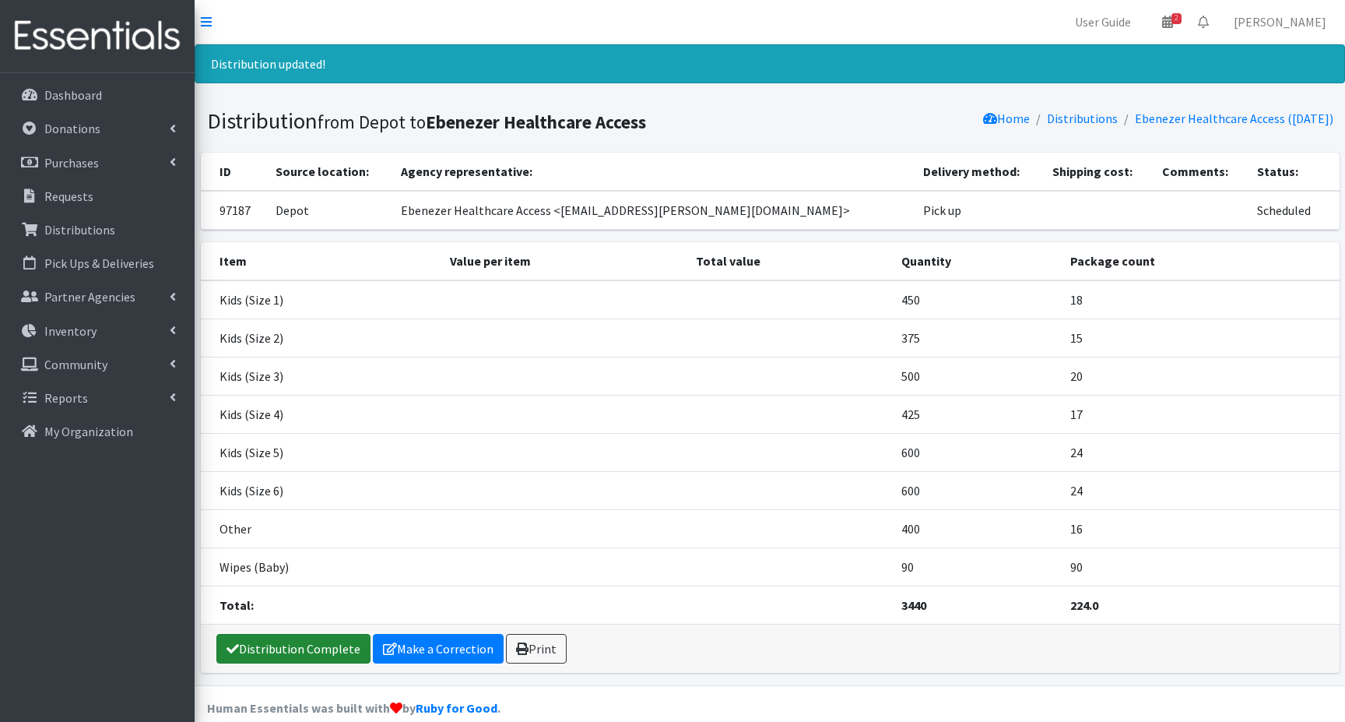
click at [267, 648] on link "Distribution Complete" at bounding box center [293, 649] width 154 height 30
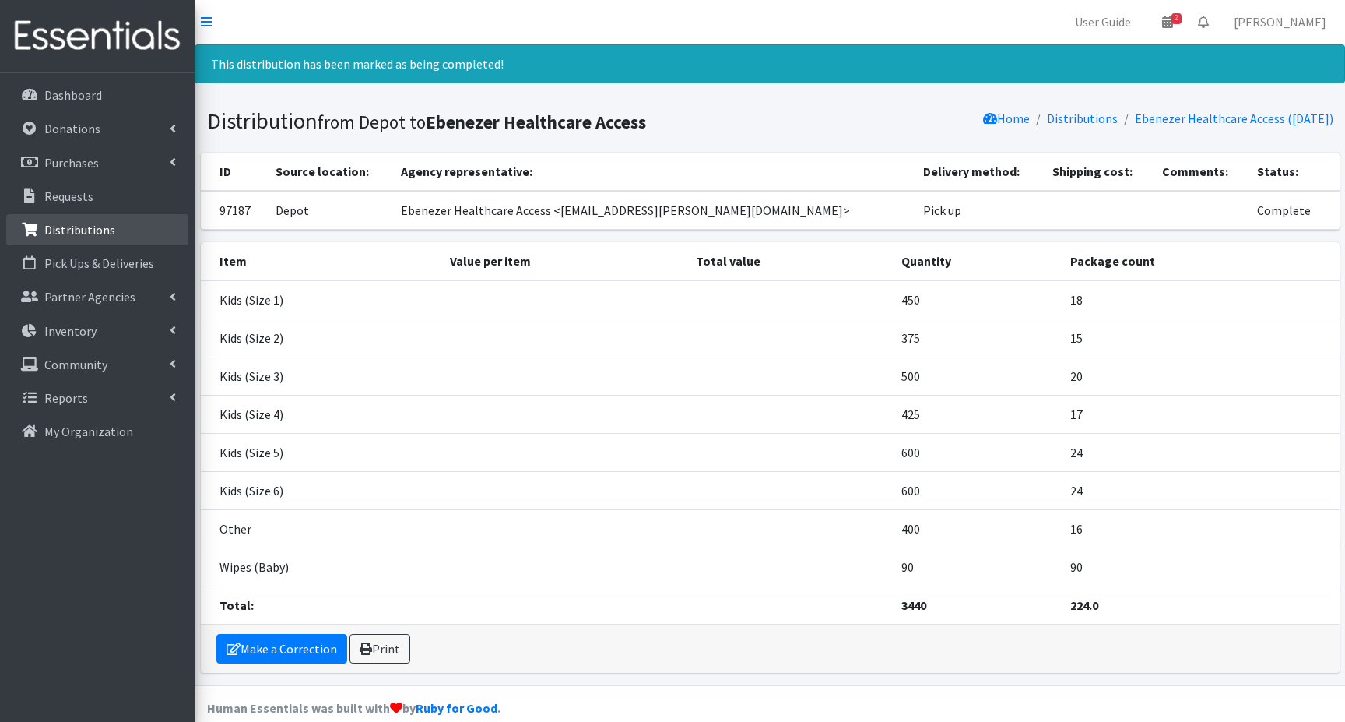
click at [49, 228] on p "Distributions" at bounding box center [79, 230] width 71 height 16
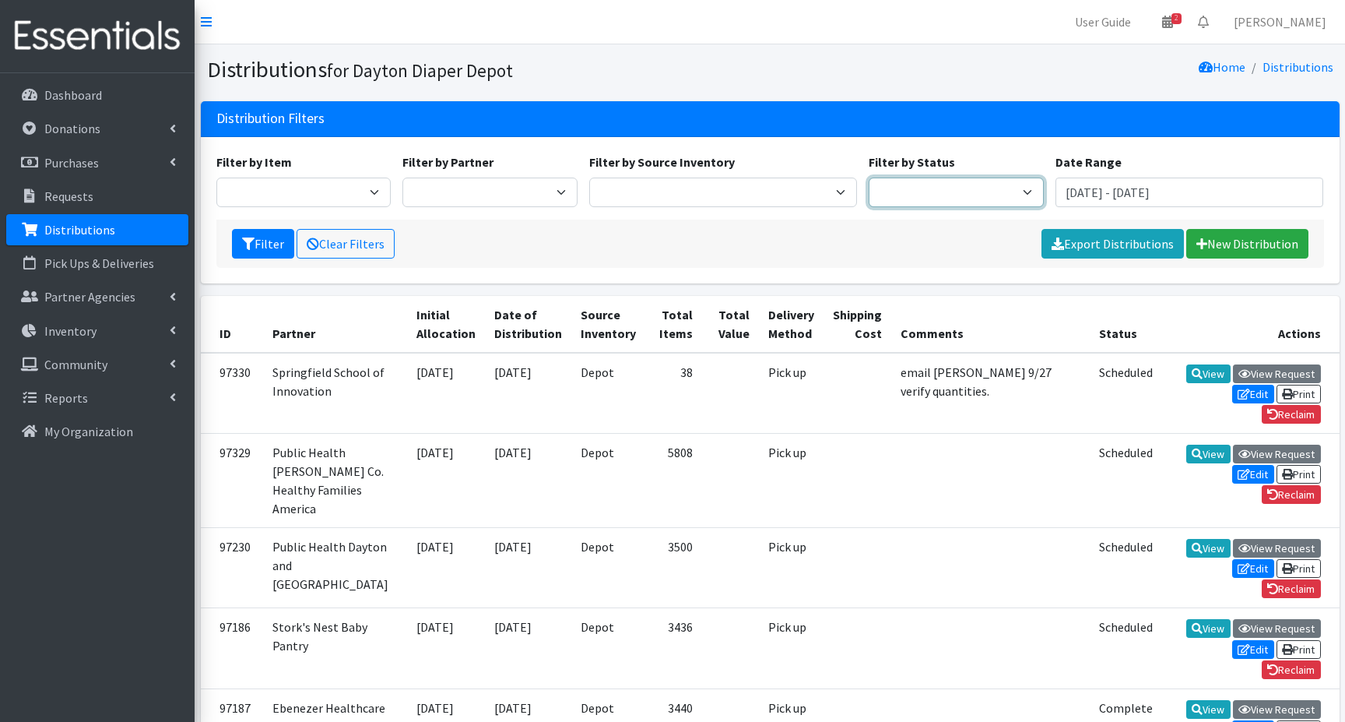
click at [1013, 195] on select "Scheduled Complete" at bounding box center [956, 192] width 175 height 30
select select "5"
click at [869, 177] on select "Scheduled Complete" at bounding box center [956, 192] width 175 height 30
click at [251, 241] on icon "submit" at bounding box center [248, 243] width 12 height 12
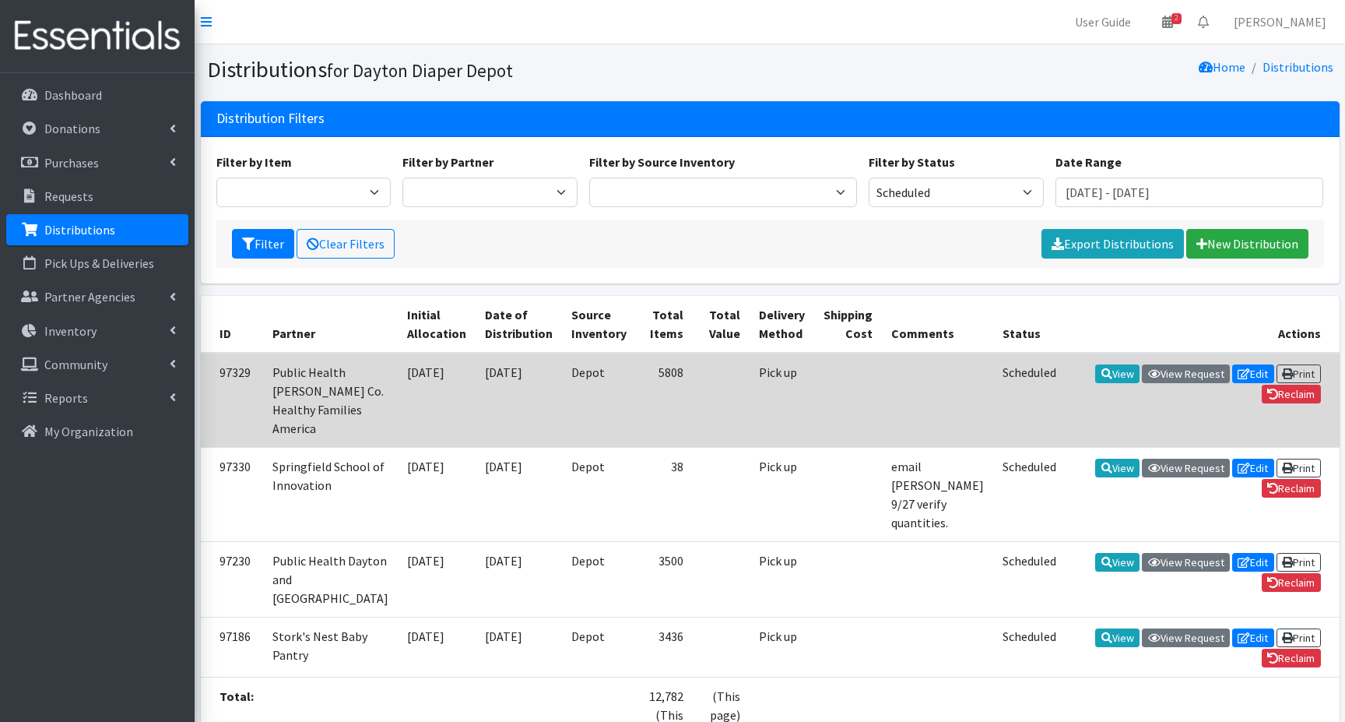
scroll to position [78, 0]
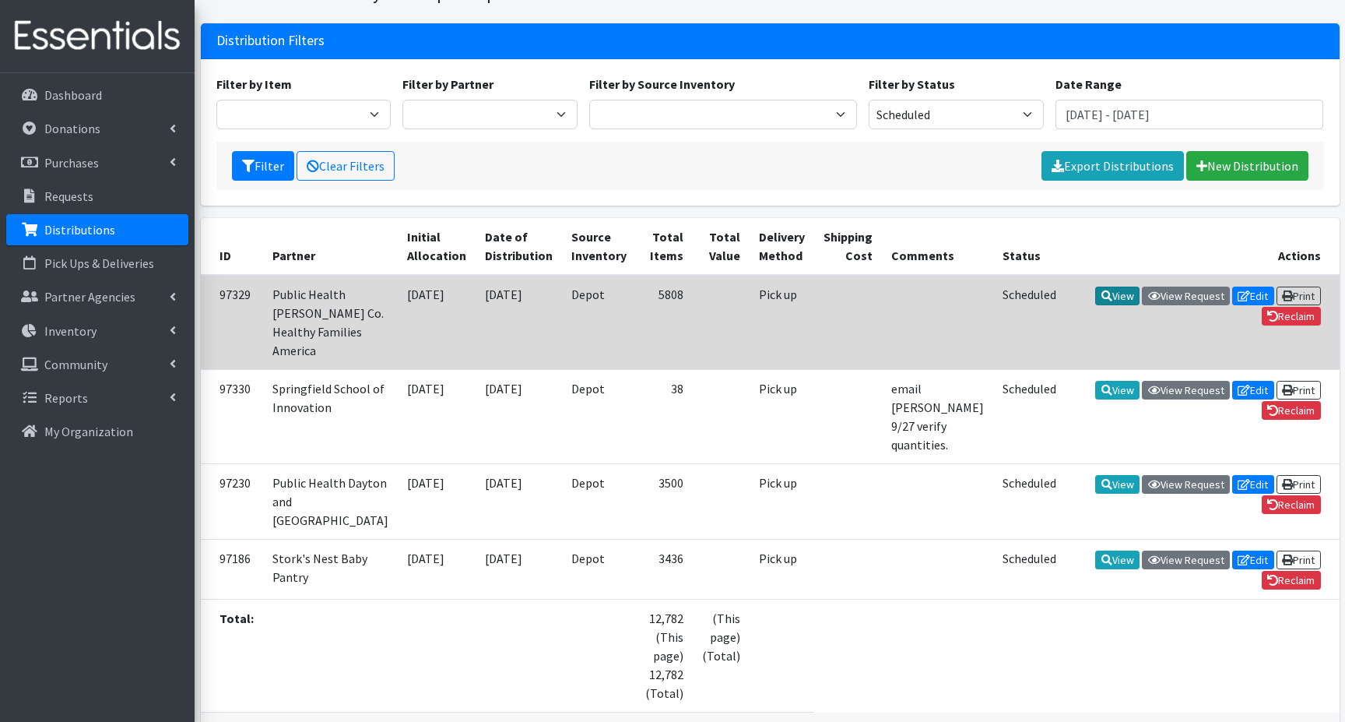
click at [1101, 296] on icon at bounding box center [1106, 295] width 11 height 11
click at [1253, 294] on link "Edit" at bounding box center [1253, 295] width 42 height 19
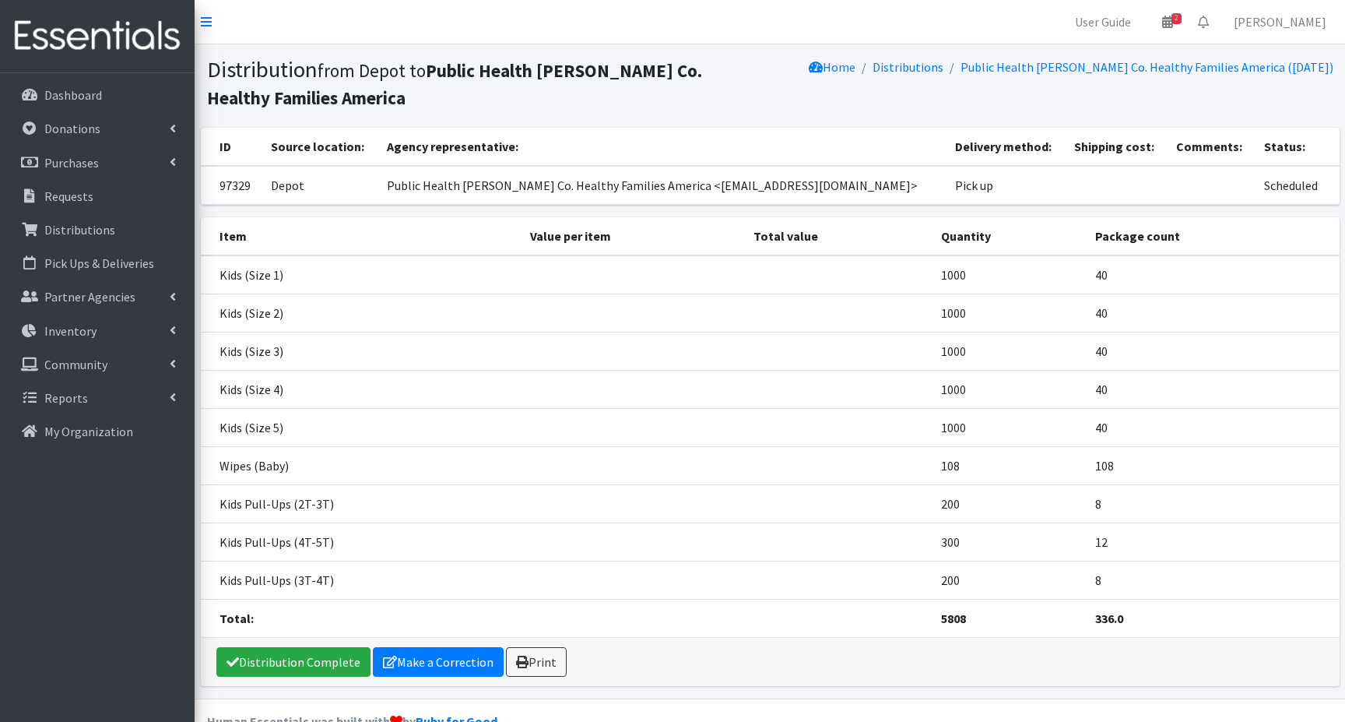
drag, startPoint x: 816, startPoint y: 186, endPoint x: 736, endPoint y: 194, distance: 80.6
click at [732, 194] on td "Public Health Dayton Montgomery Co. Healthy Families America <ccolbert@phdmc.or…" at bounding box center [662, 185] width 568 height 39
drag, startPoint x: 848, startPoint y: 191, endPoint x: 736, endPoint y: 195, distance: 112.2
click at [736, 195] on td "Public Health Dayton Montgomery Co. Healthy Families America <ccolbert@phdmc.or…" at bounding box center [662, 185] width 568 height 39
copy td "ccolbert@phdmc.org"
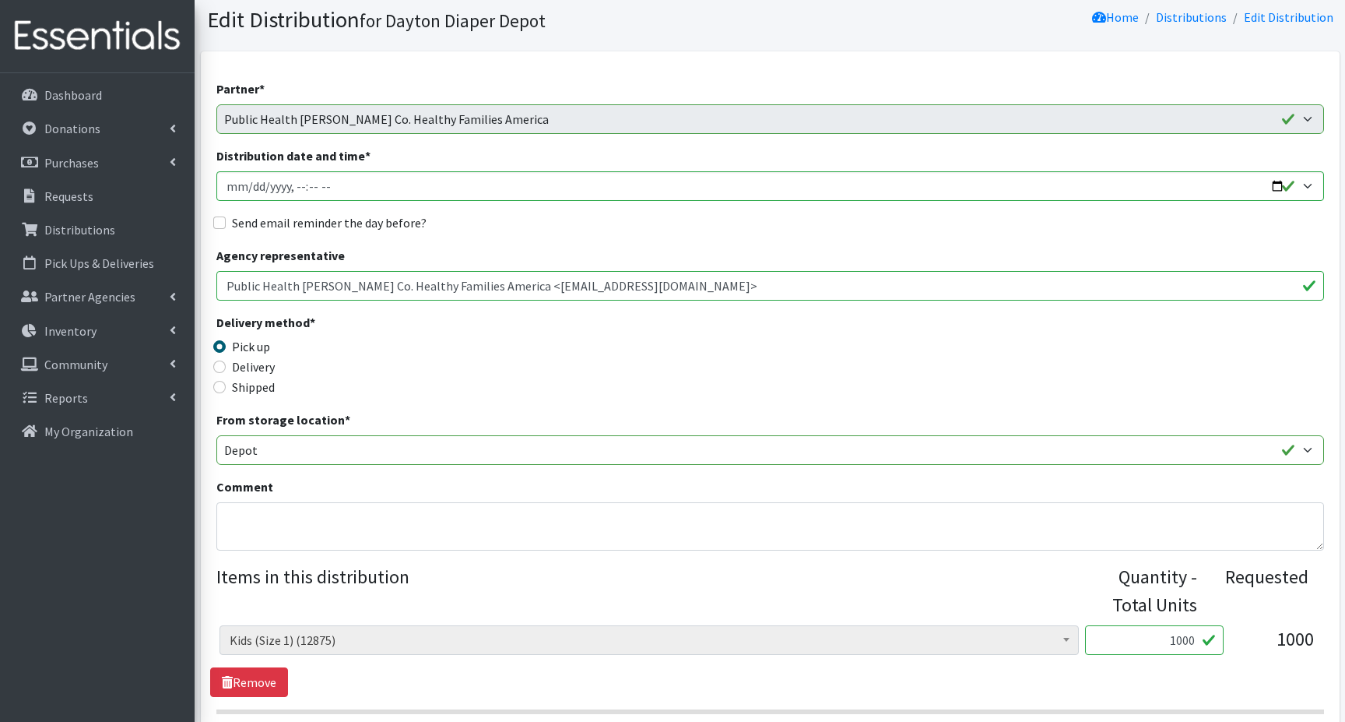
scroll to position [78, 0]
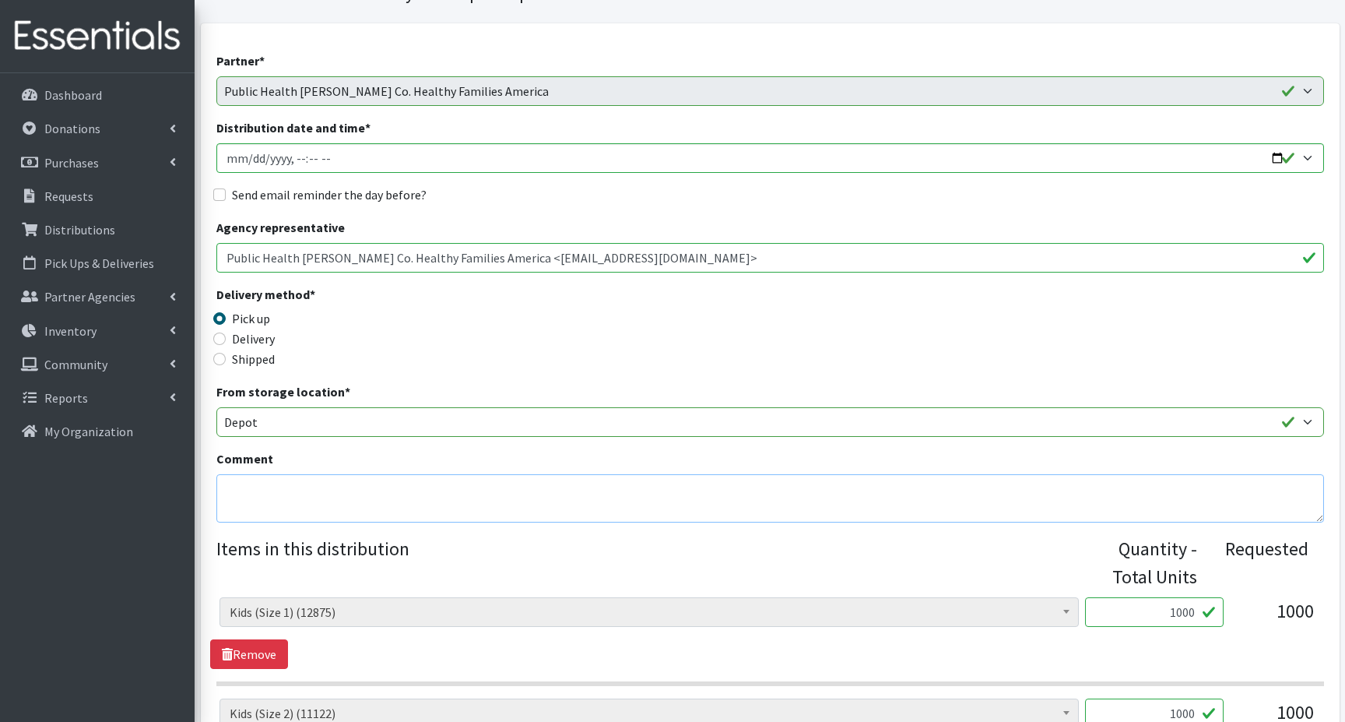
click at [304, 493] on textarea "Comment" at bounding box center [770, 498] width 1108 height 48
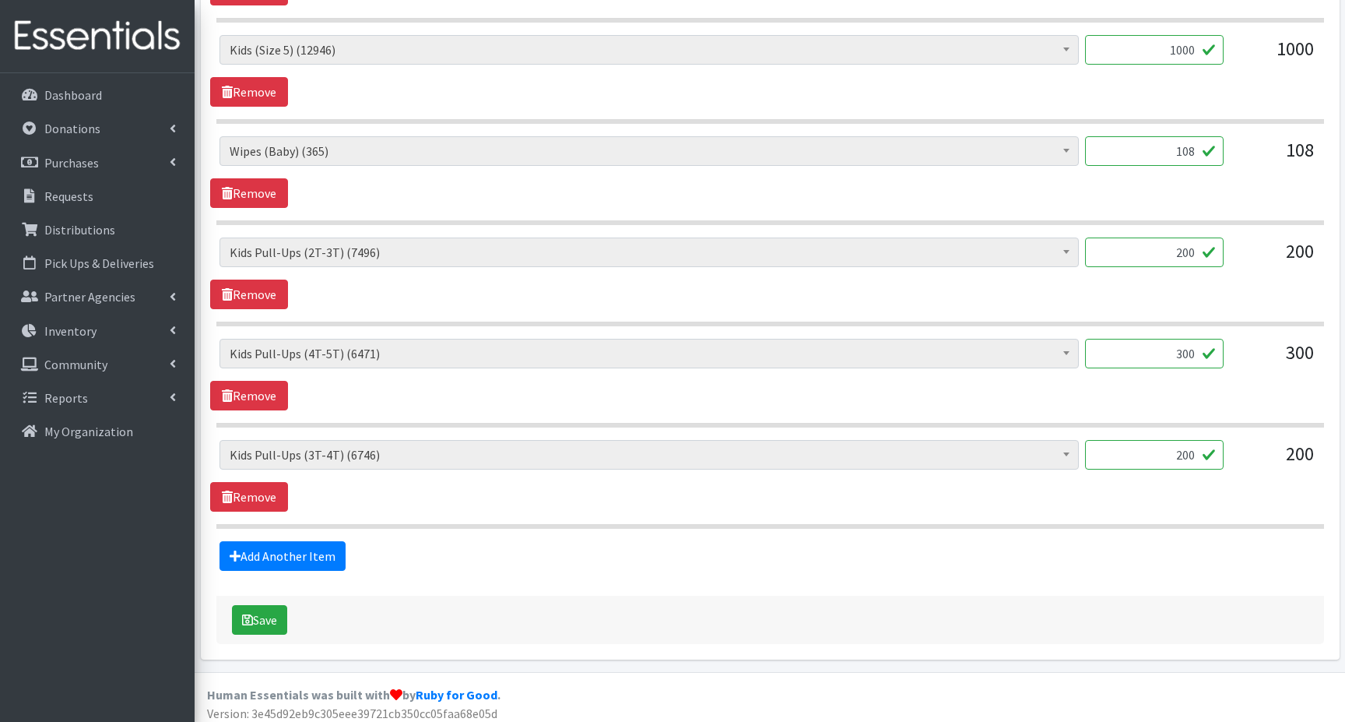
scroll to position [1053, 0]
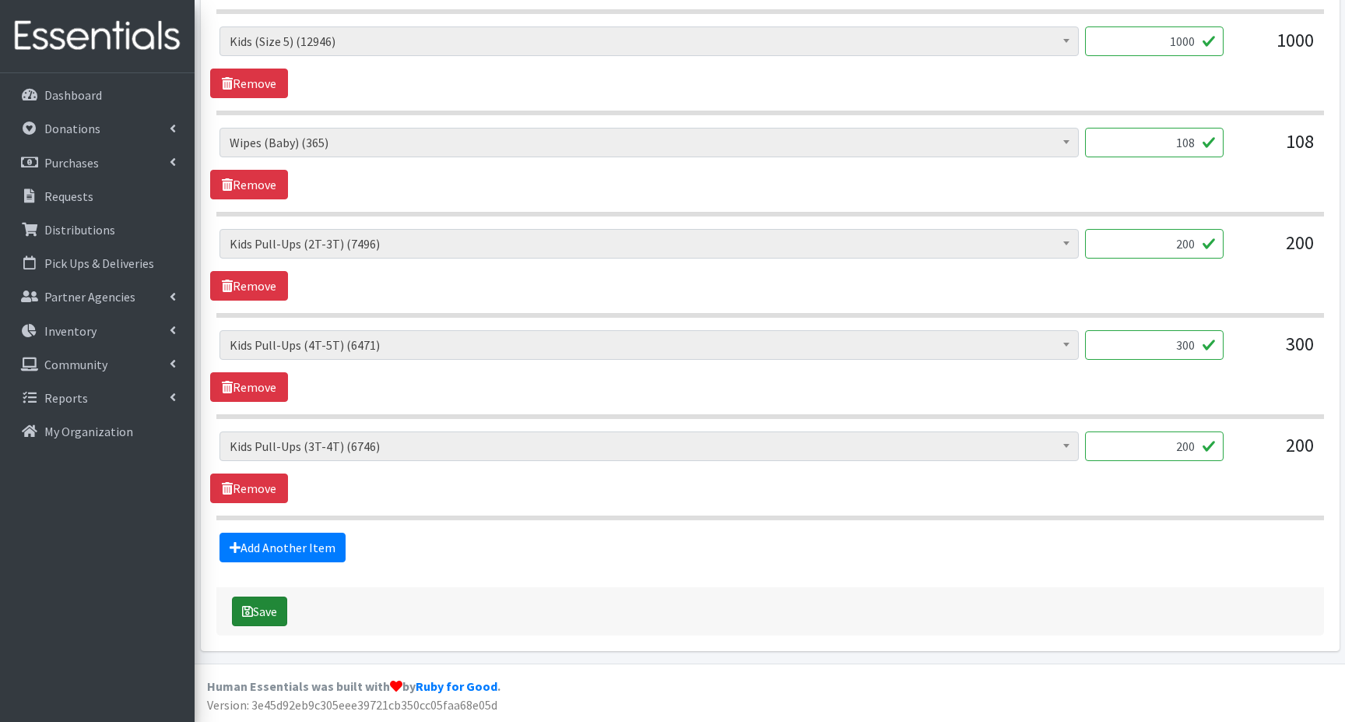
type textarea "email Celena Colbert 9-27 for pick up date."
click at [254, 608] on button "Save" at bounding box center [259, 611] width 55 height 30
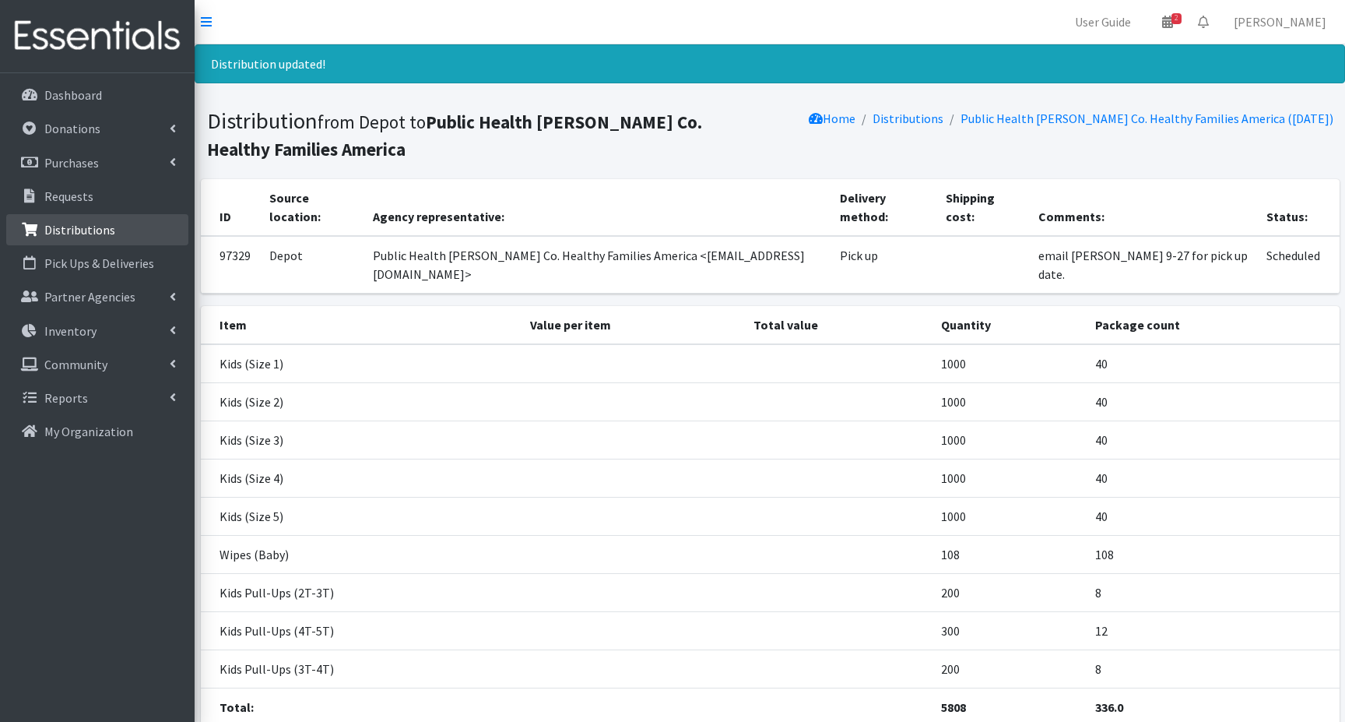
click at [78, 231] on p "Distributions" at bounding box center [79, 230] width 71 height 16
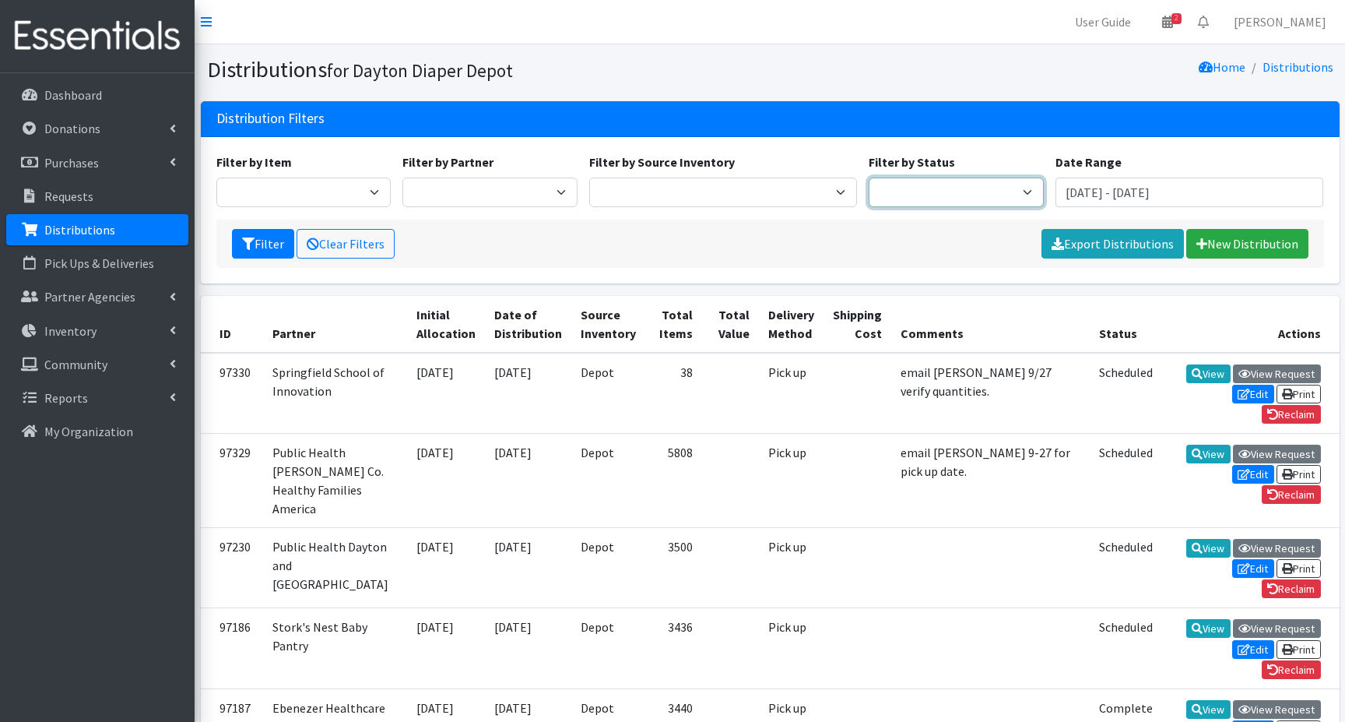
click at [941, 191] on select "Scheduled Complete" at bounding box center [956, 192] width 175 height 30
select select "5"
click at [869, 177] on select "Scheduled Complete" at bounding box center [956, 192] width 175 height 30
click at [265, 246] on button "Filter" at bounding box center [263, 244] width 62 height 30
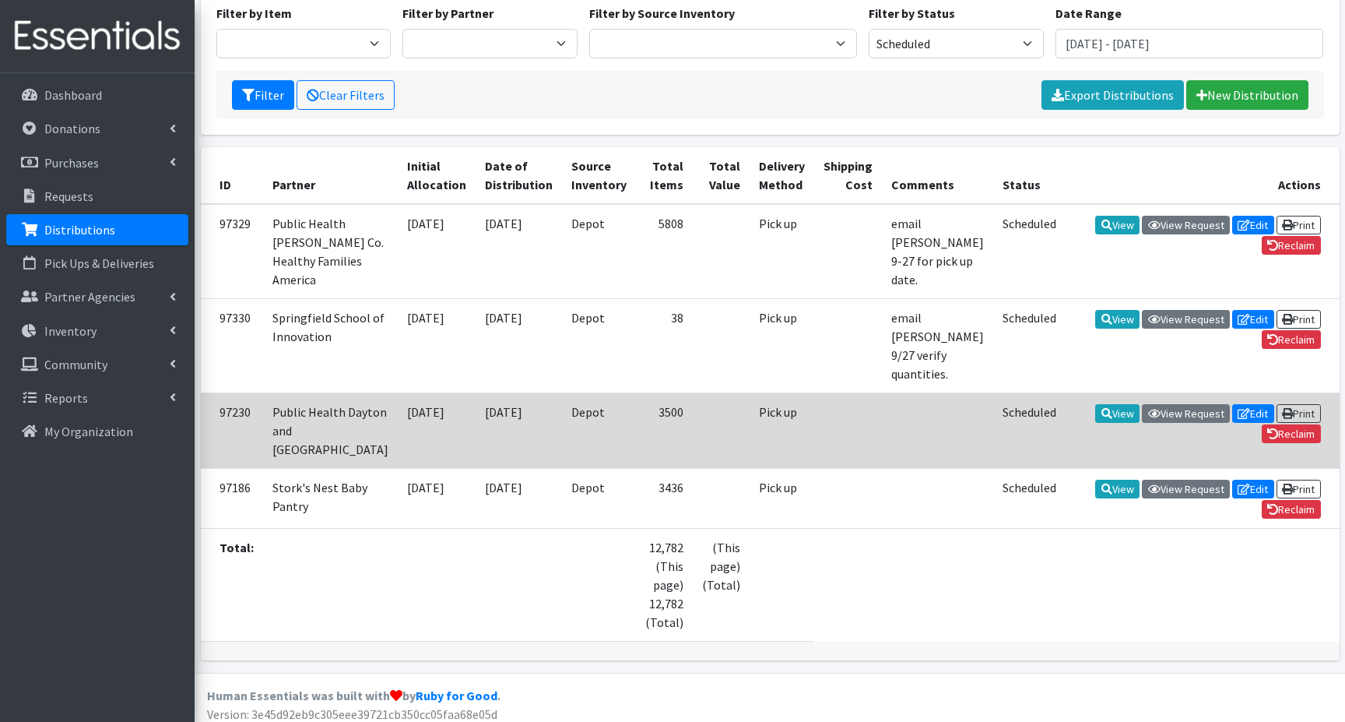
scroll to position [156, 0]
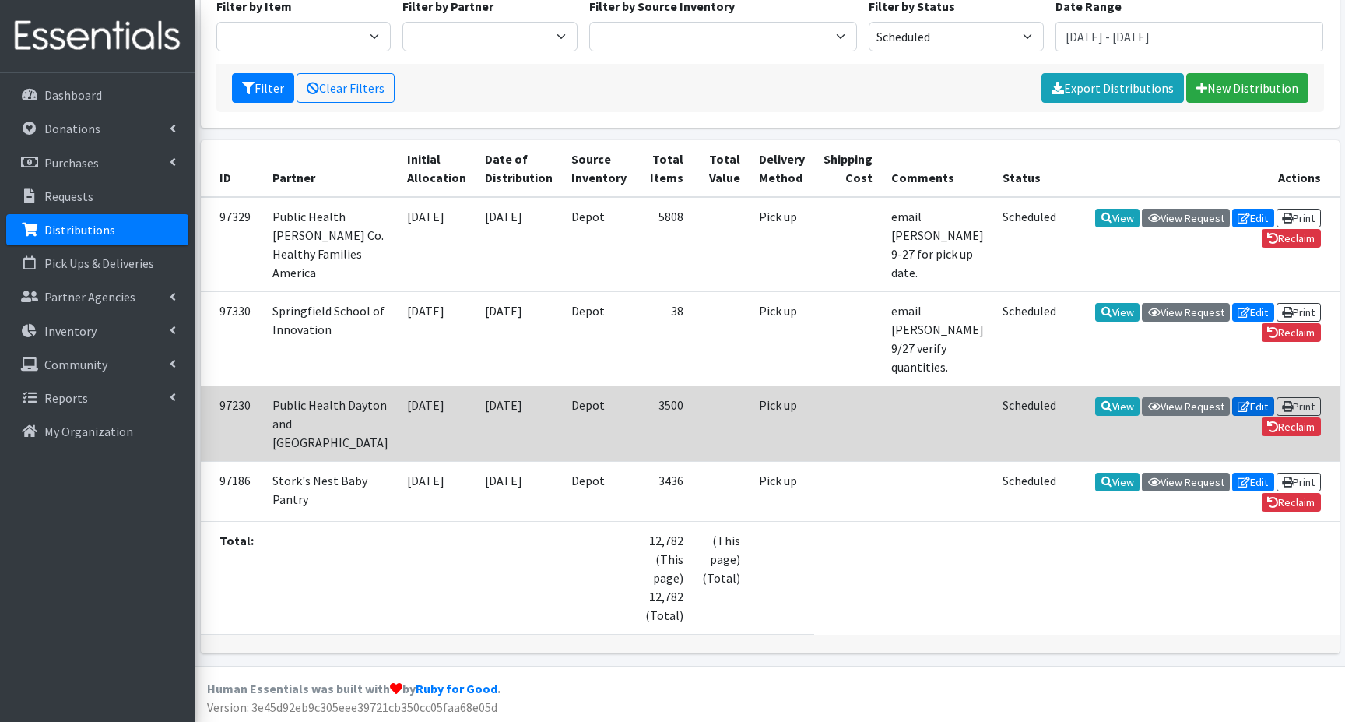
click at [1241, 405] on icon at bounding box center [1244, 406] width 12 height 11
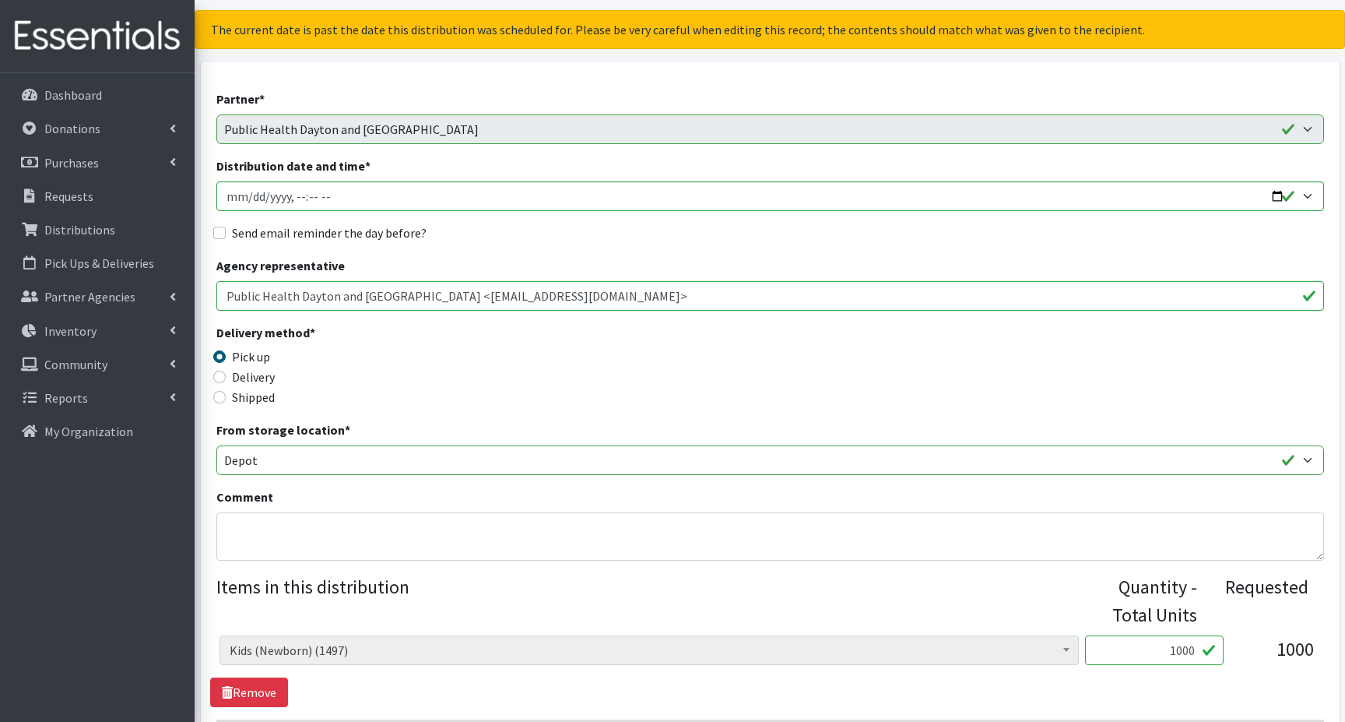
scroll to position [234, 0]
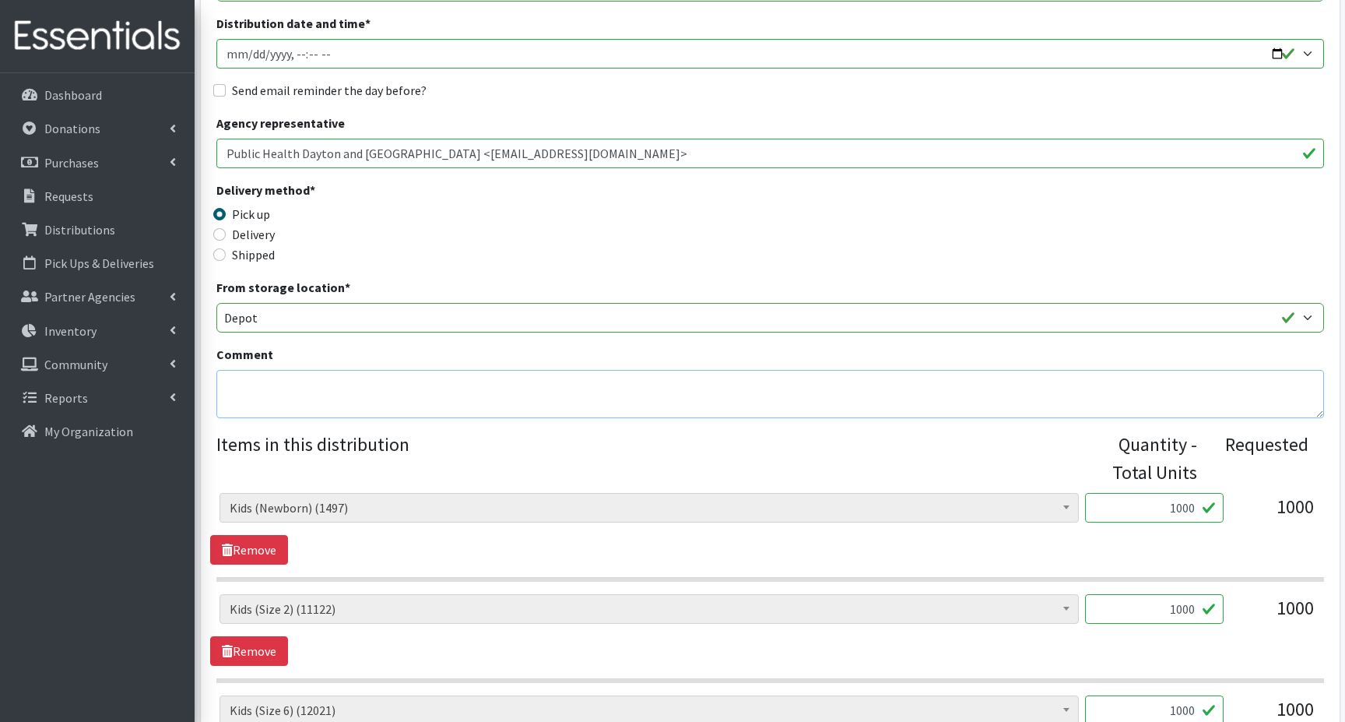
click at [254, 395] on textarea "Comment" at bounding box center [770, 394] width 1108 height 48
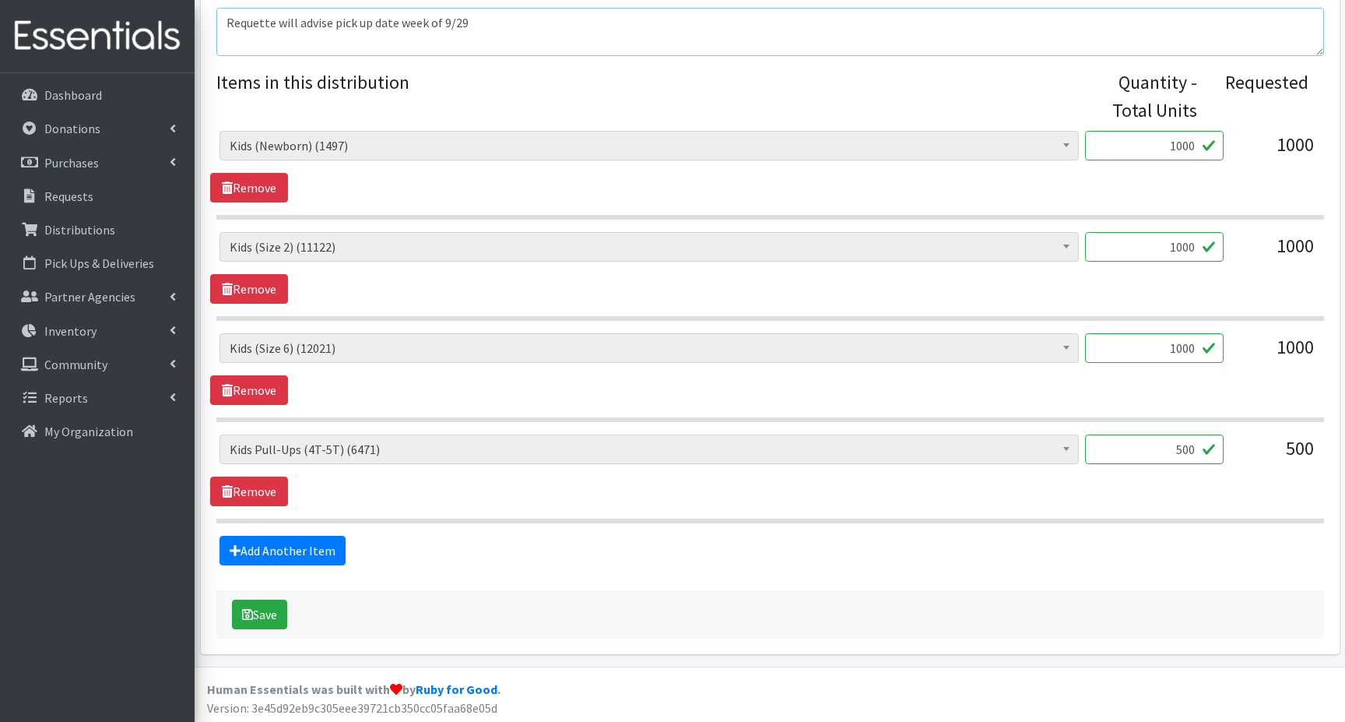
scroll to position [599, 0]
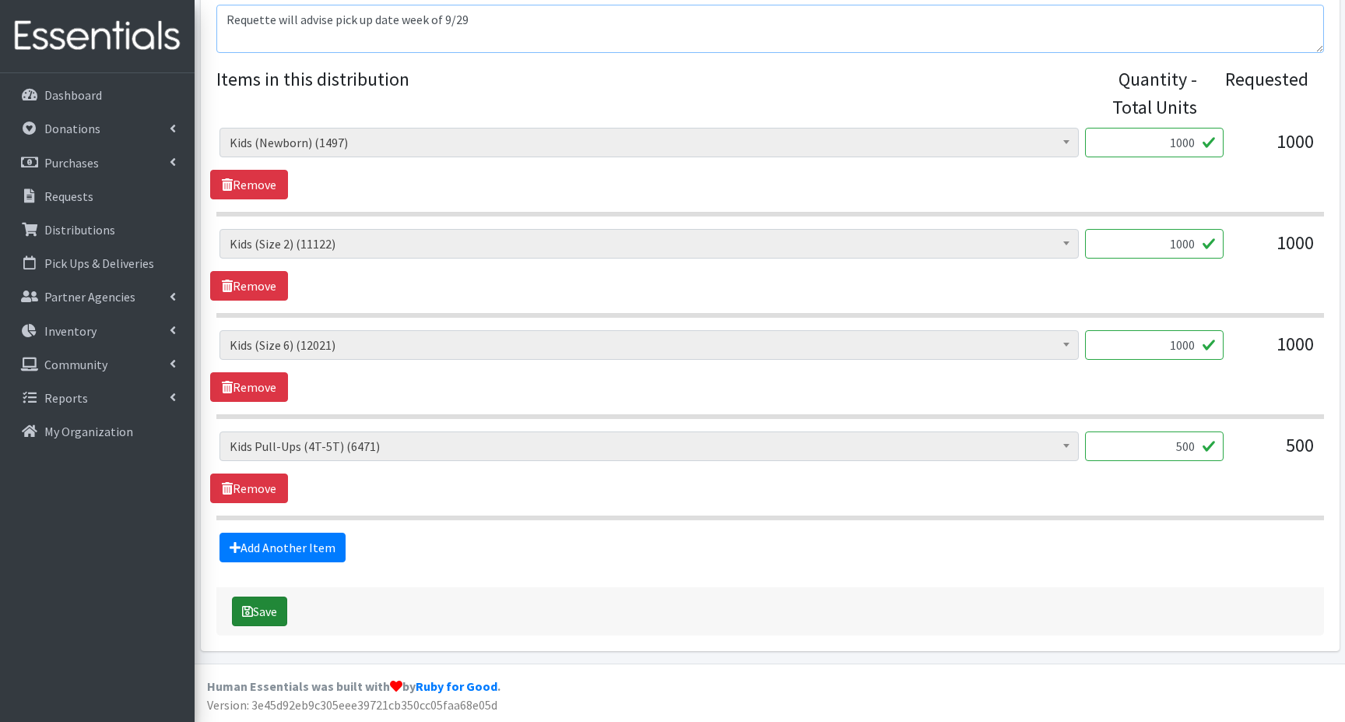
type textarea "Requette will advise pick up date week of 9/29"
click at [258, 610] on button "Save" at bounding box center [259, 611] width 55 height 30
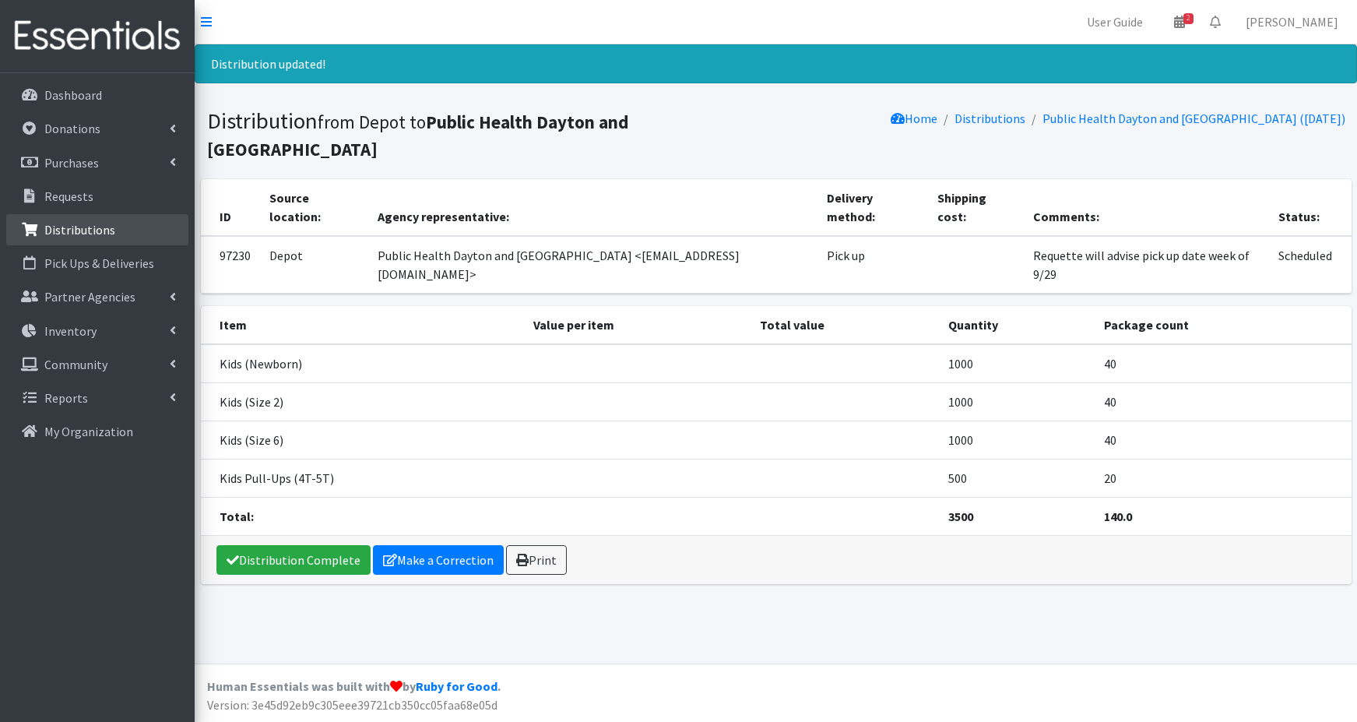
click at [75, 232] on p "Distributions" at bounding box center [79, 230] width 71 height 16
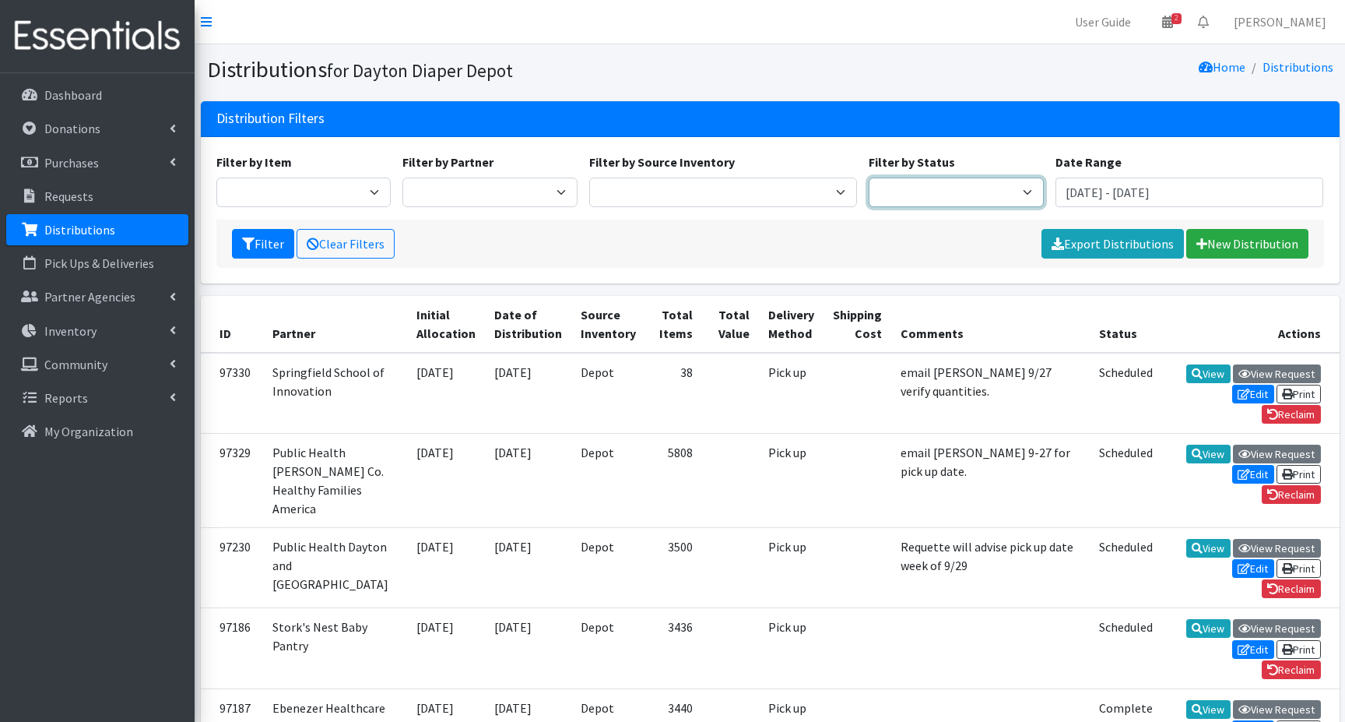
click at [955, 190] on select "Scheduled Complete" at bounding box center [956, 192] width 175 height 30
select select "5"
click at [869, 177] on select "Scheduled Complete" at bounding box center [956, 192] width 175 height 30
click at [272, 244] on button "Filter" at bounding box center [263, 244] width 62 height 30
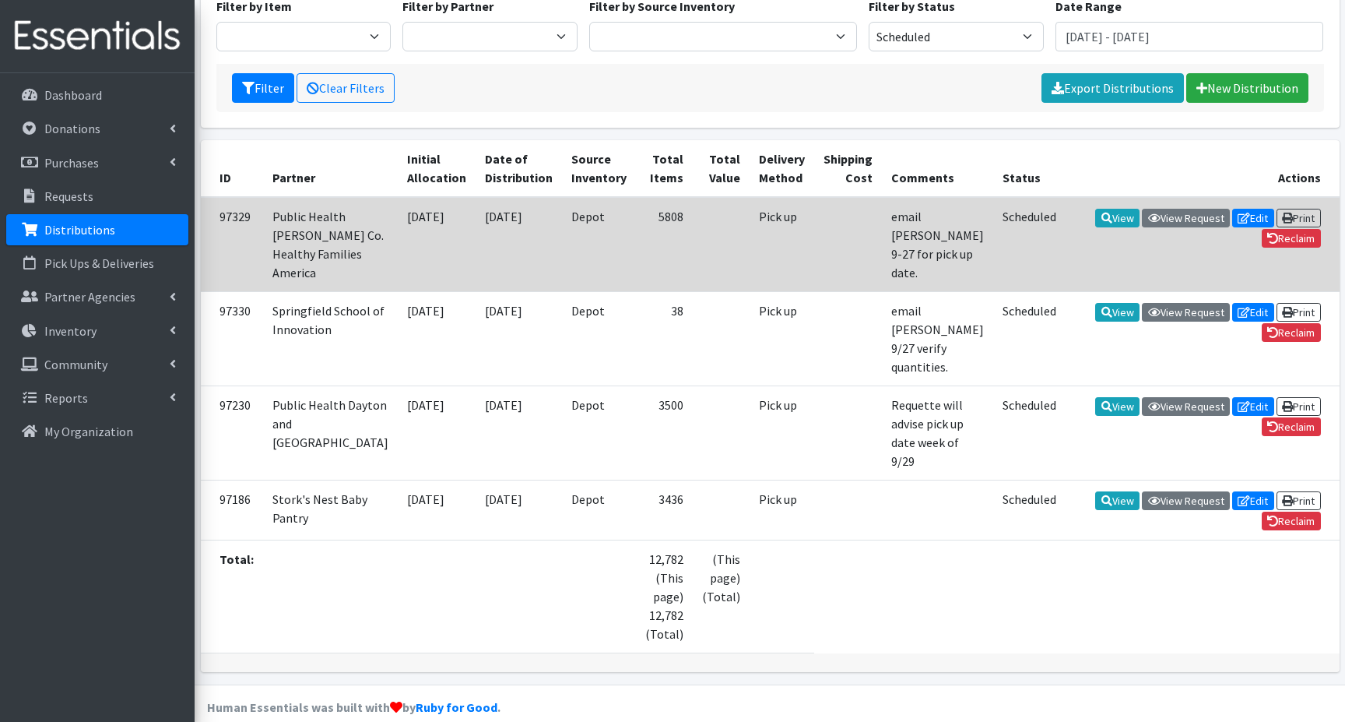
scroll to position [177, 0]
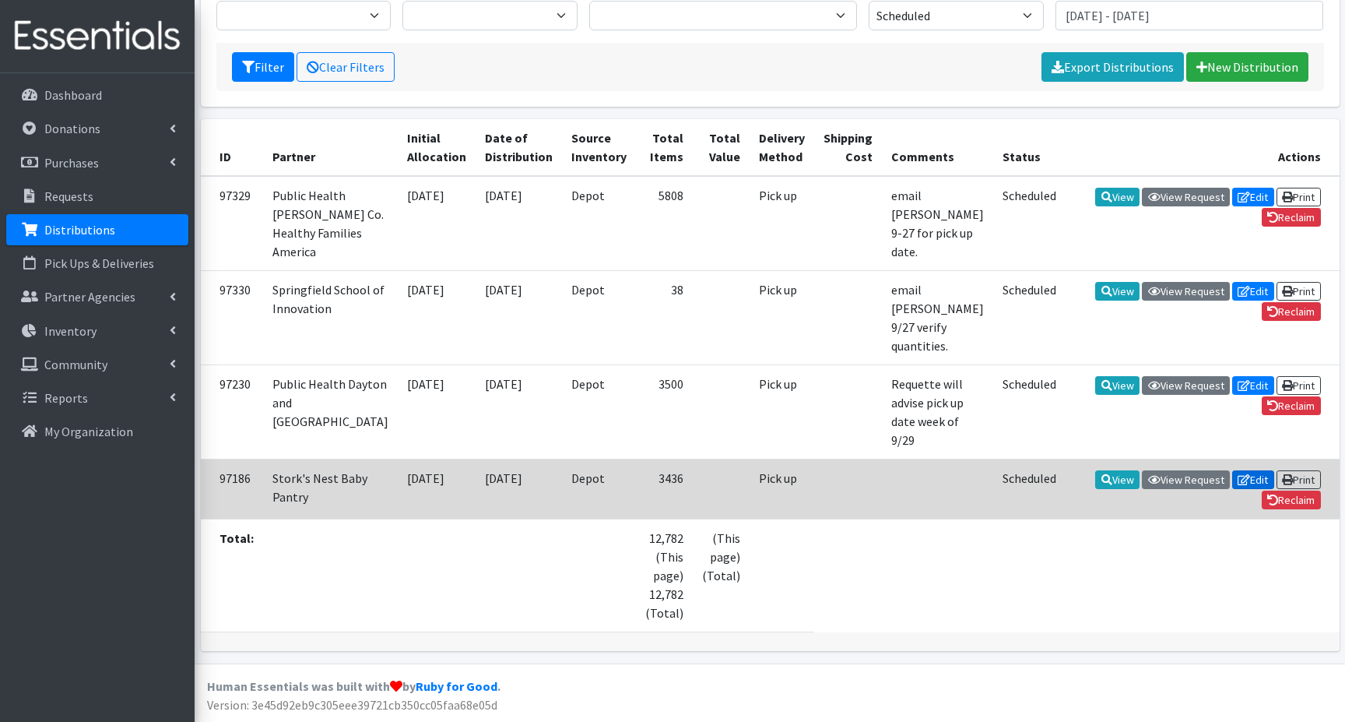
click at [1242, 476] on icon at bounding box center [1244, 479] width 12 height 11
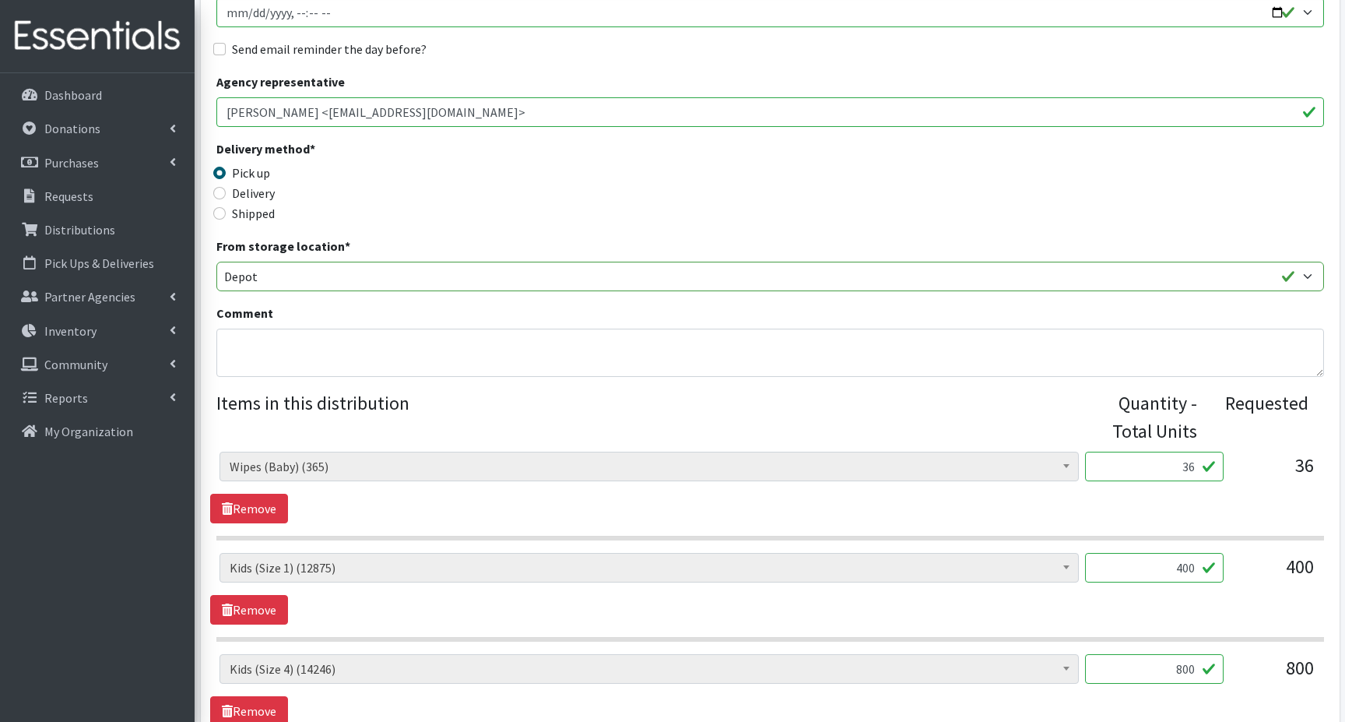
scroll to position [311, 0]
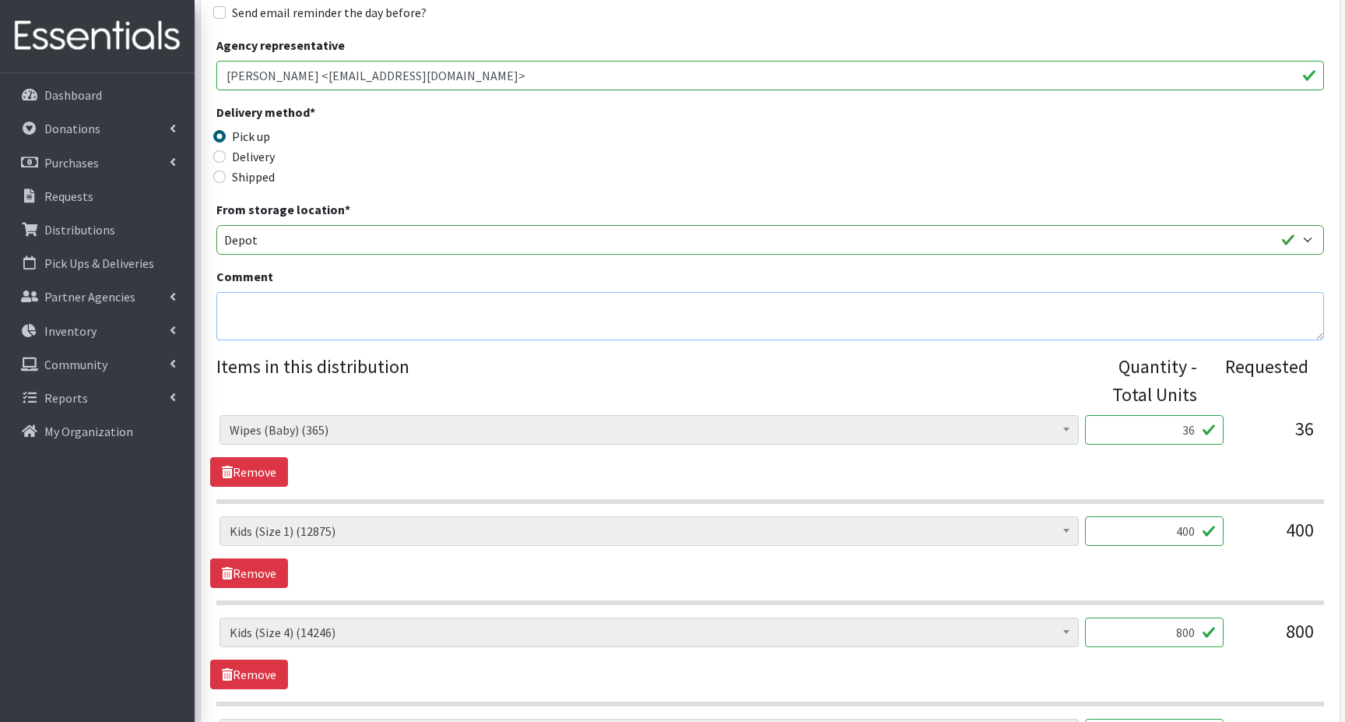
click at [254, 314] on textarea "Comment" at bounding box center [770, 316] width 1108 height 48
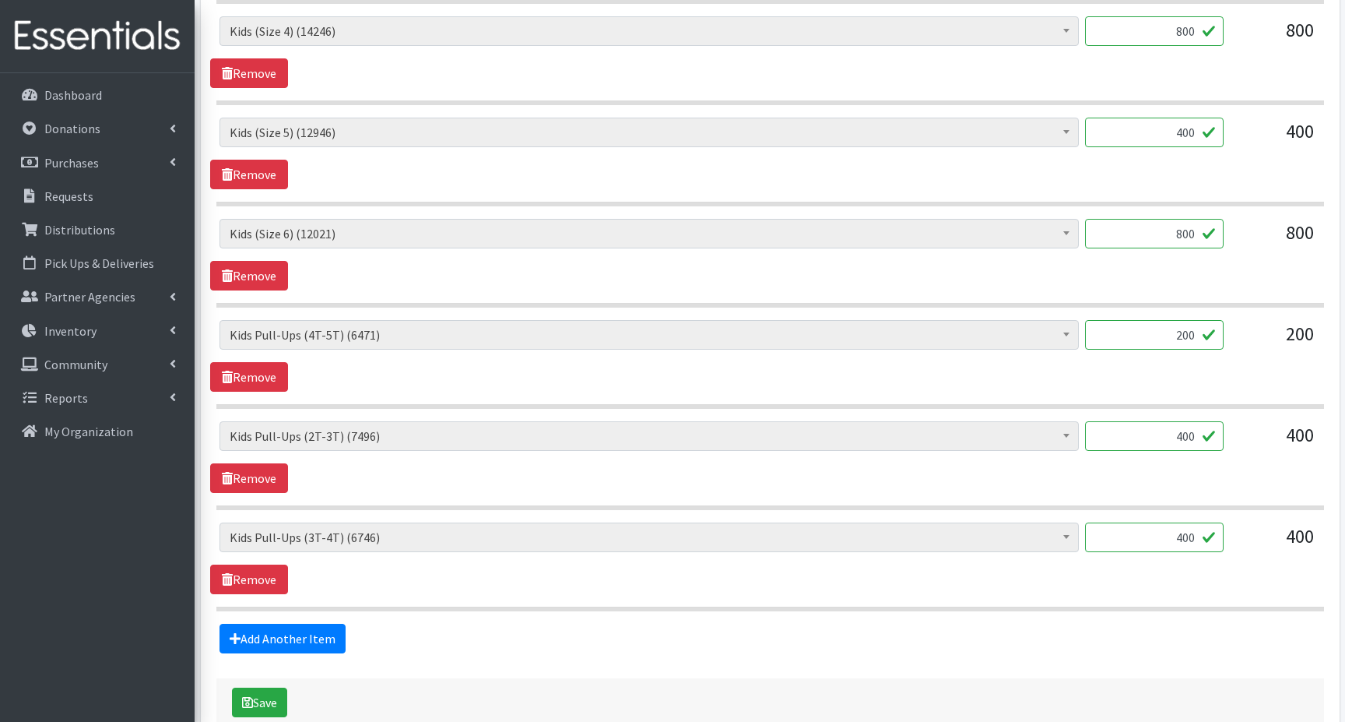
scroll to position [1003, 0]
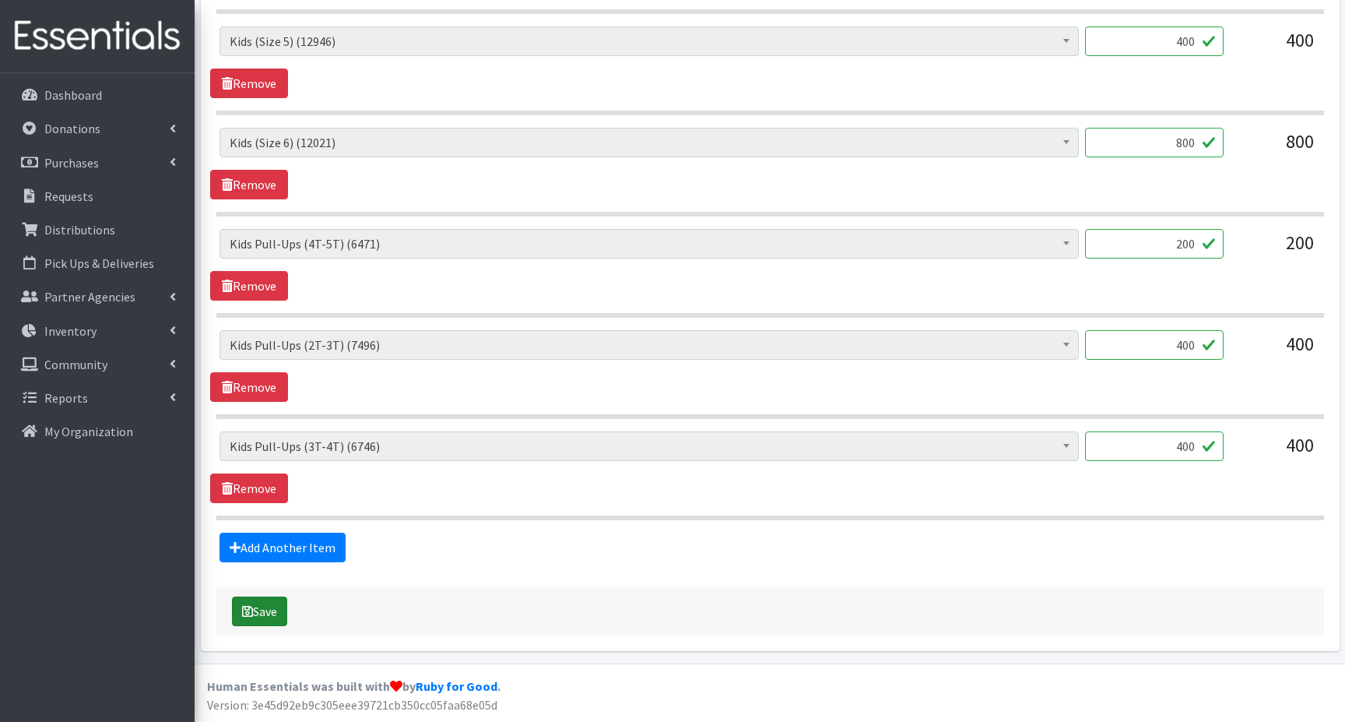
type textarea "[PERSON_NAME] will advise pick up date week of 9/29"
click at [255, 610] on button "Save" at bounding box center [259, 611] width 55 height 30
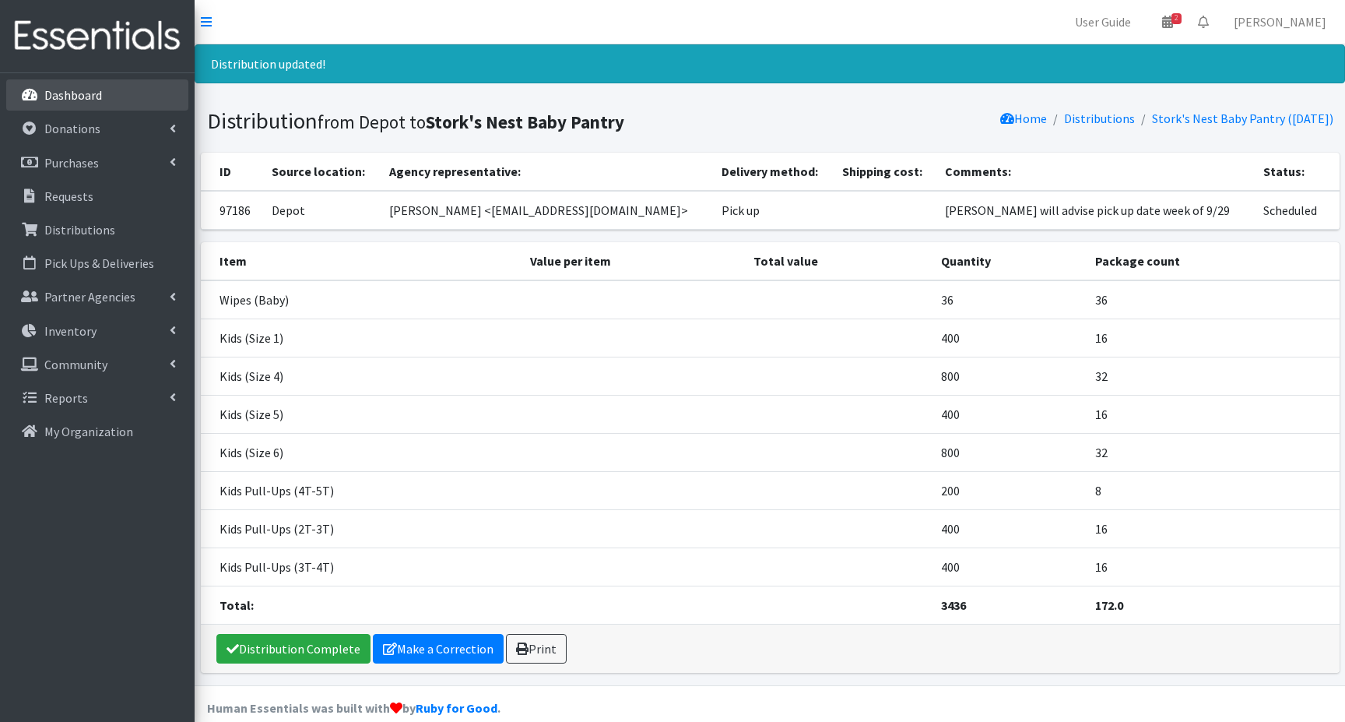
click at [83, 97] on p "Dashboard" at bounding box center [73, 95] width 58 height 16
